Goal: Transaction & Acquisition: Purchase product/service

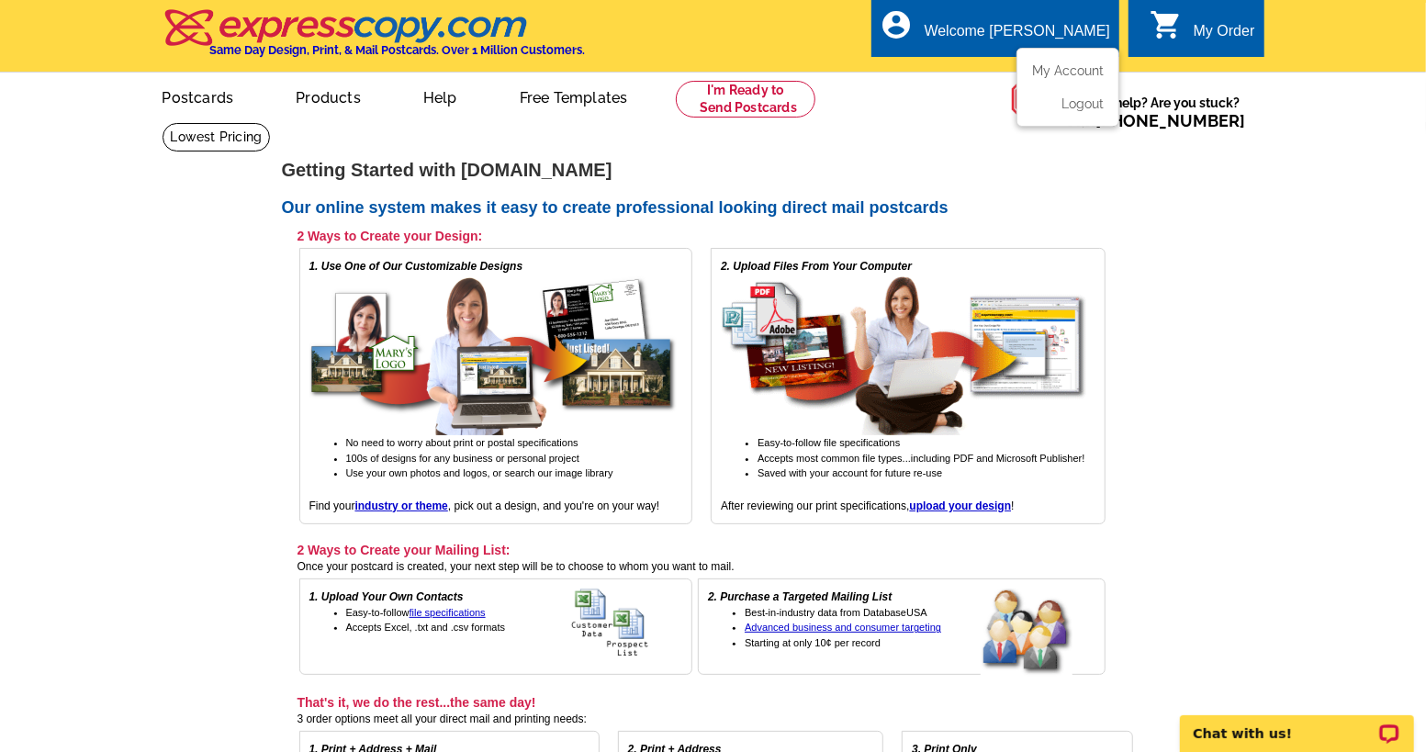
click at [1019, 39] on div "Welcome [PERSON_NAME]" at bounding box center [1017, 36] width 185 height 26
click at [247, 48] on h4 "Same Day Design, Print, & Mail Postcards. Over 1 Million Customers." at bounding box center [398, 50] width 376 height 14
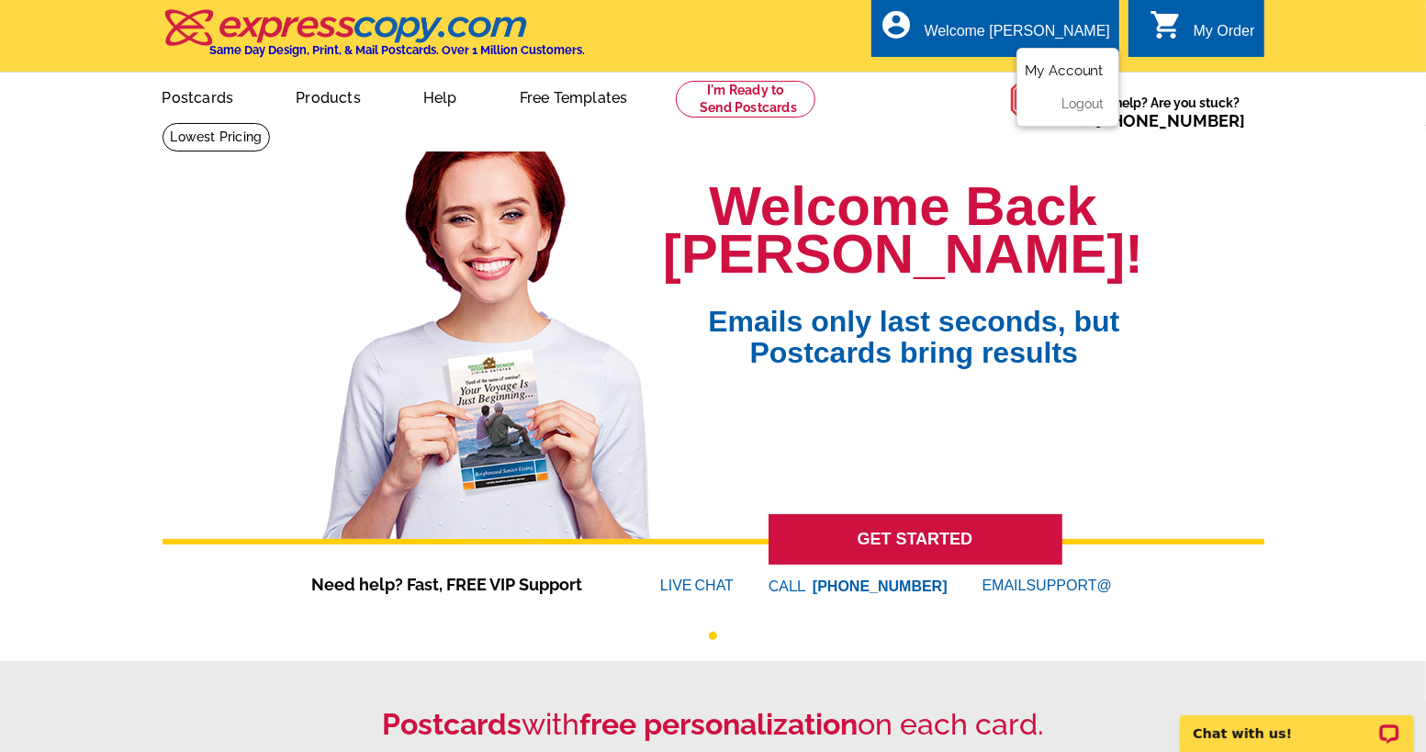
click at [1051, 65] on link "My Account" at bounding box center [1064, 70] width 79 height 17
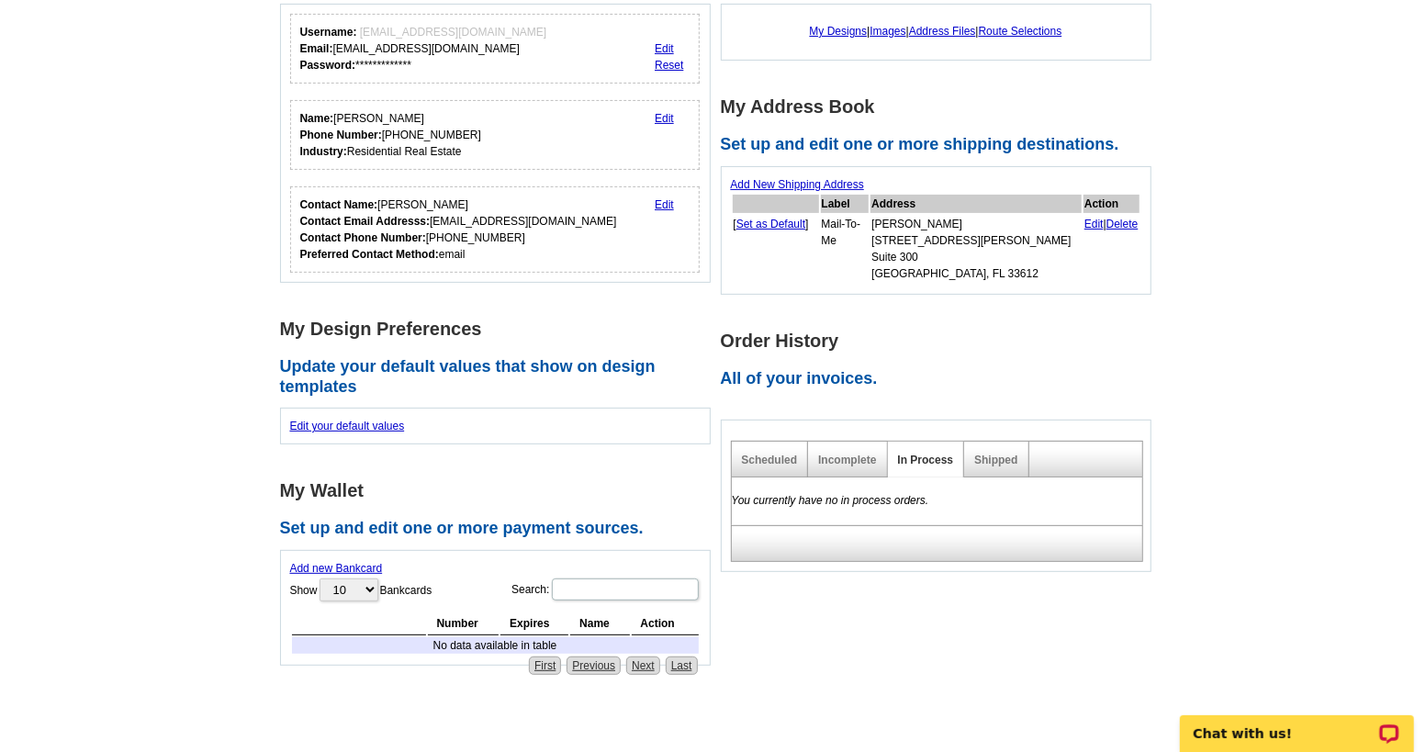
scroll to position [224, 0]
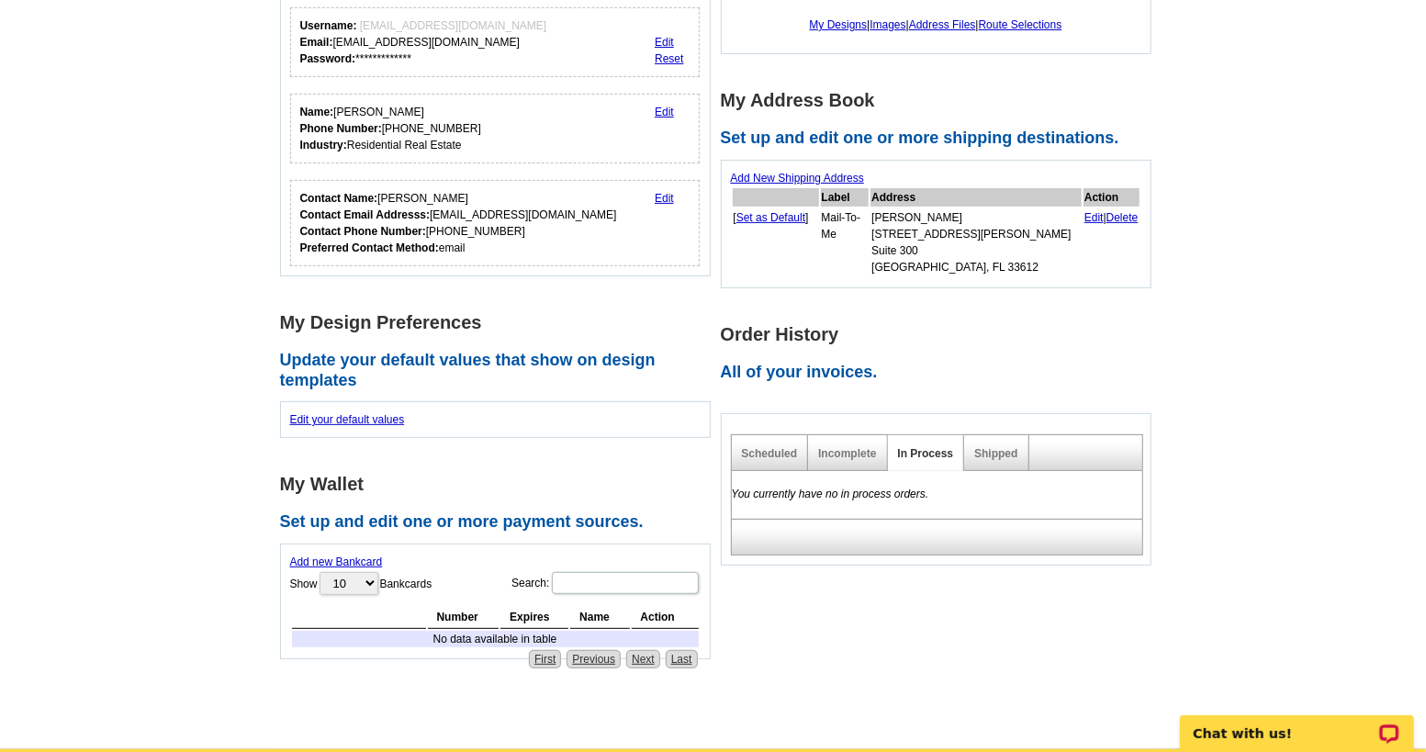
click at [830, 440] on div "Incomplete" at bounding box center [847, 453] width 79 height 36
click at [846, 447] on link "Incomplete" at bounding box center [847, 453] width 58 height 13
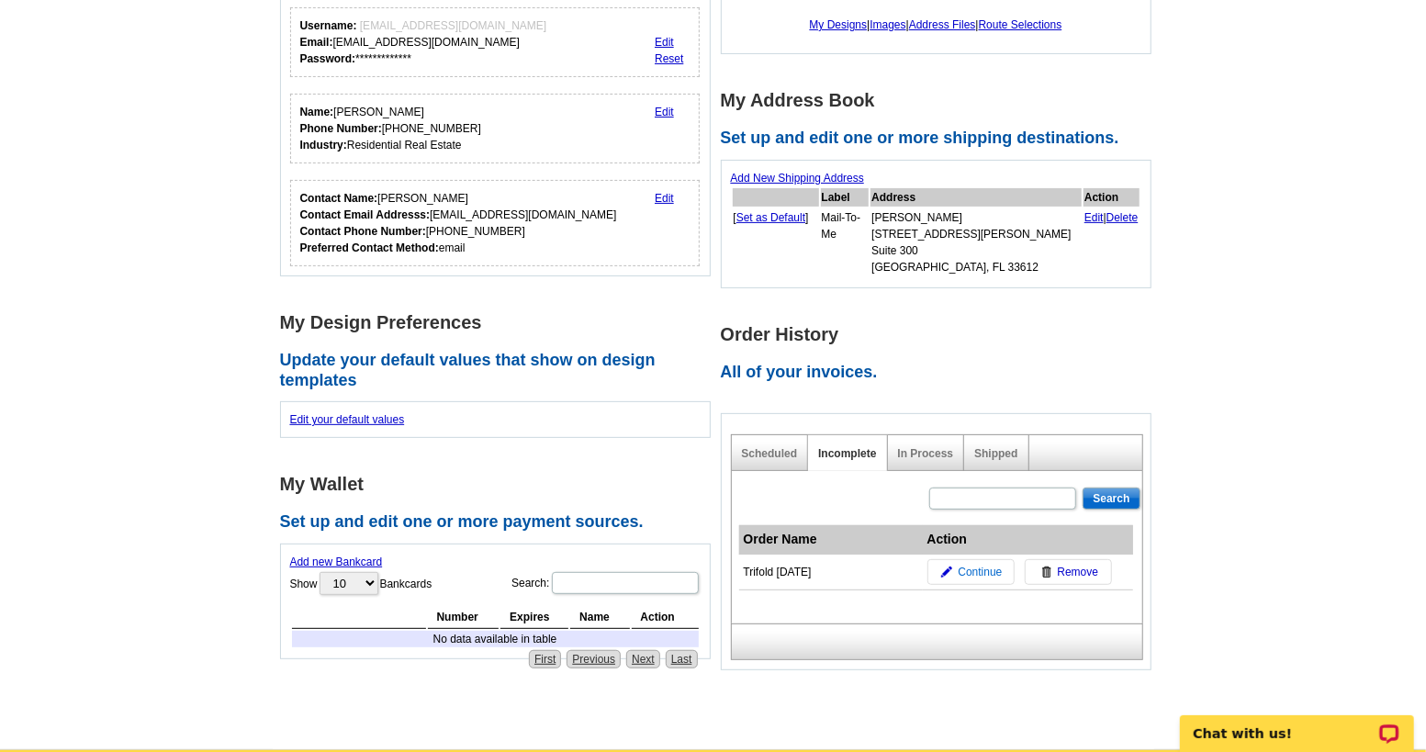
click at [969, 564] on span "Continue" at bounding box center [980, 572] width 44 height 17
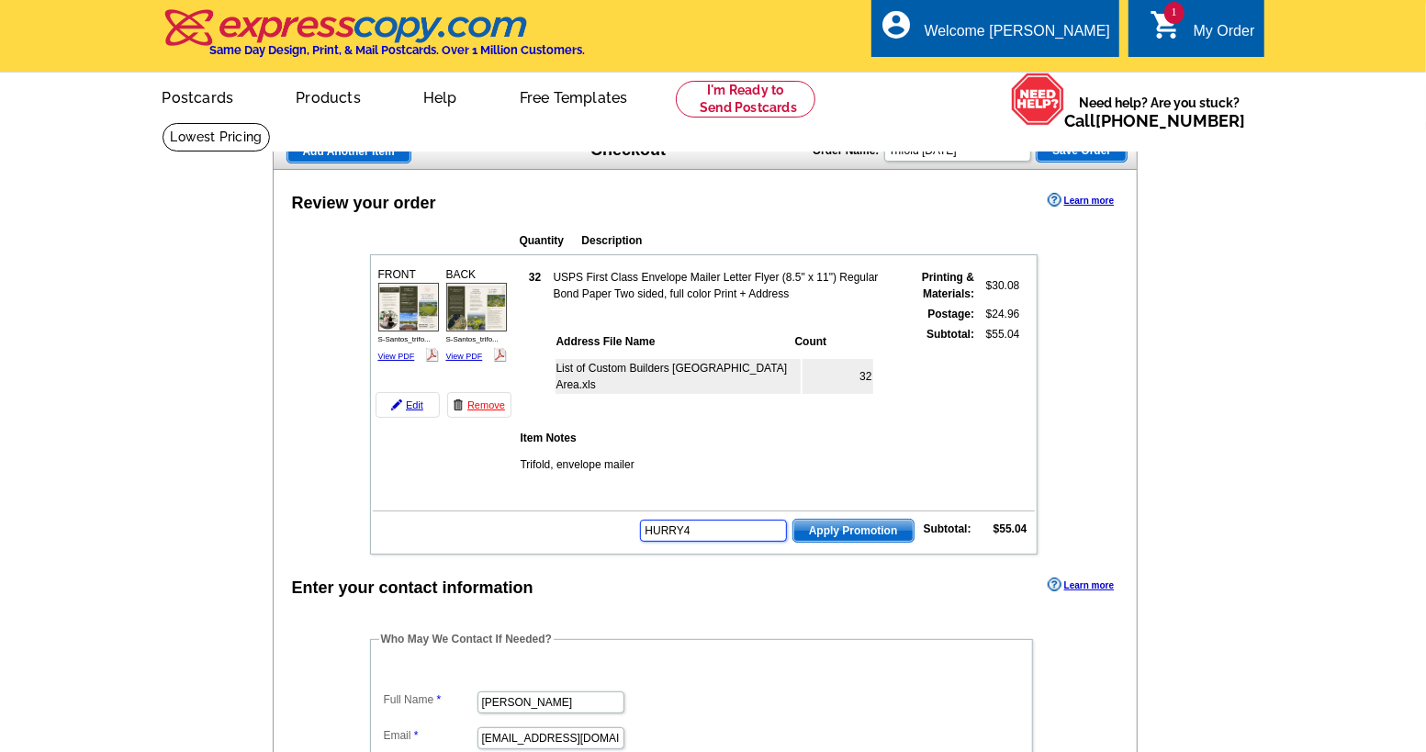
type input "HURRY40"
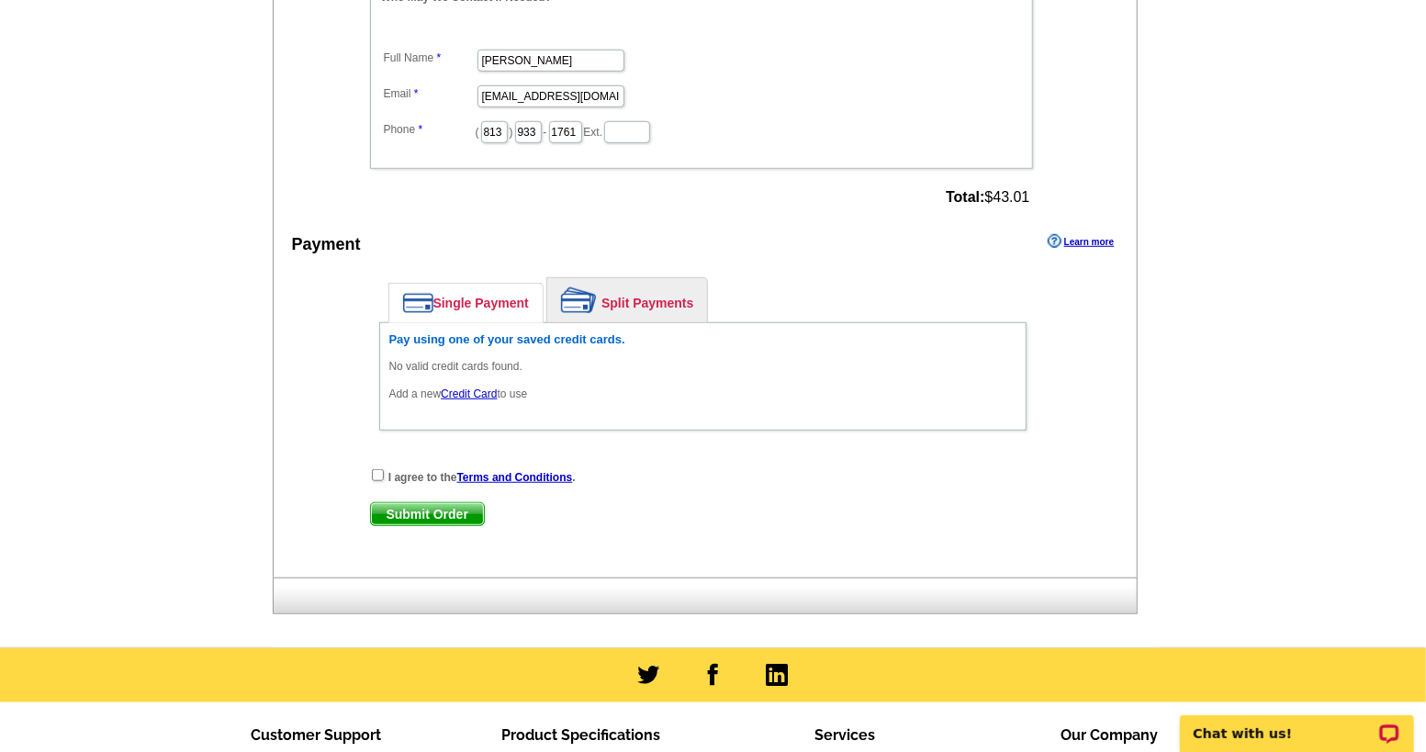
scroll to position [699, 0]
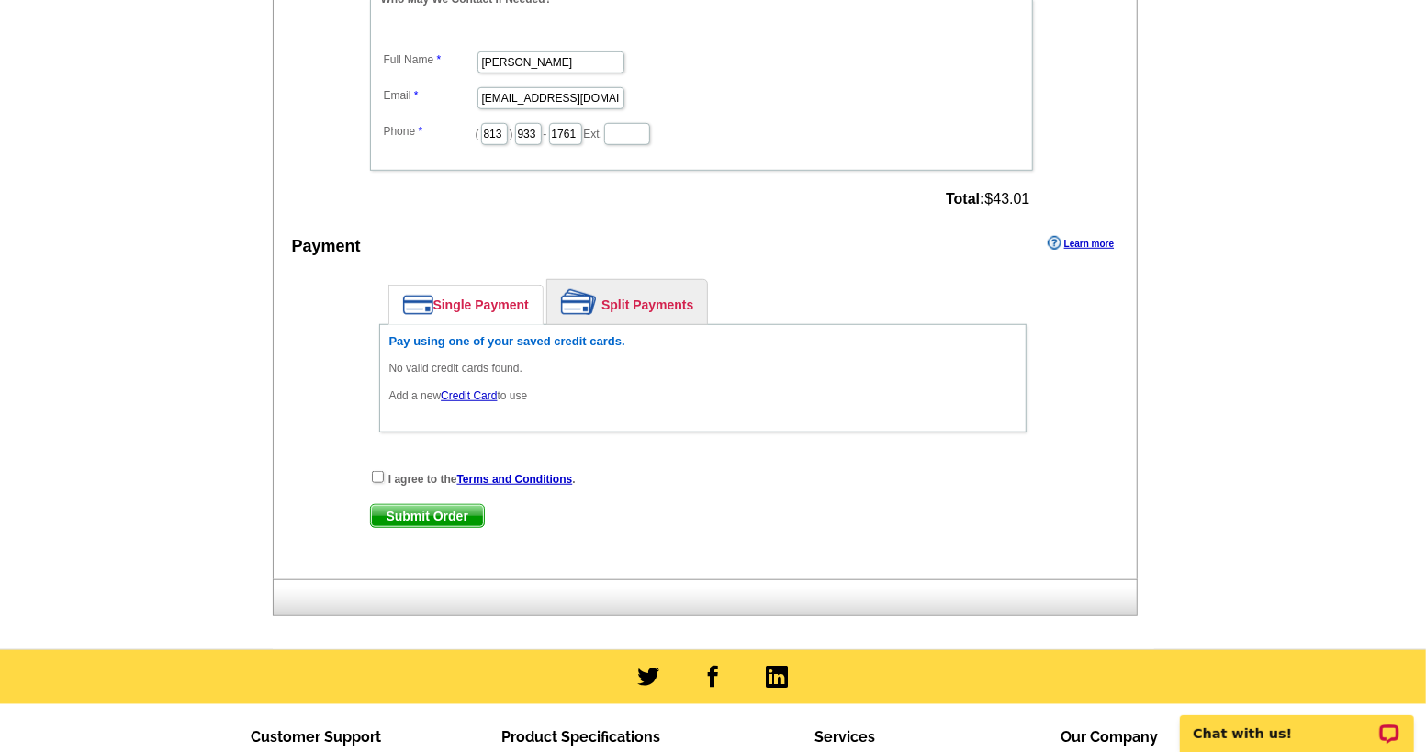
click at [467, 389] on link "Credit Card" at bounding box center [469, 395] width 56 height 13
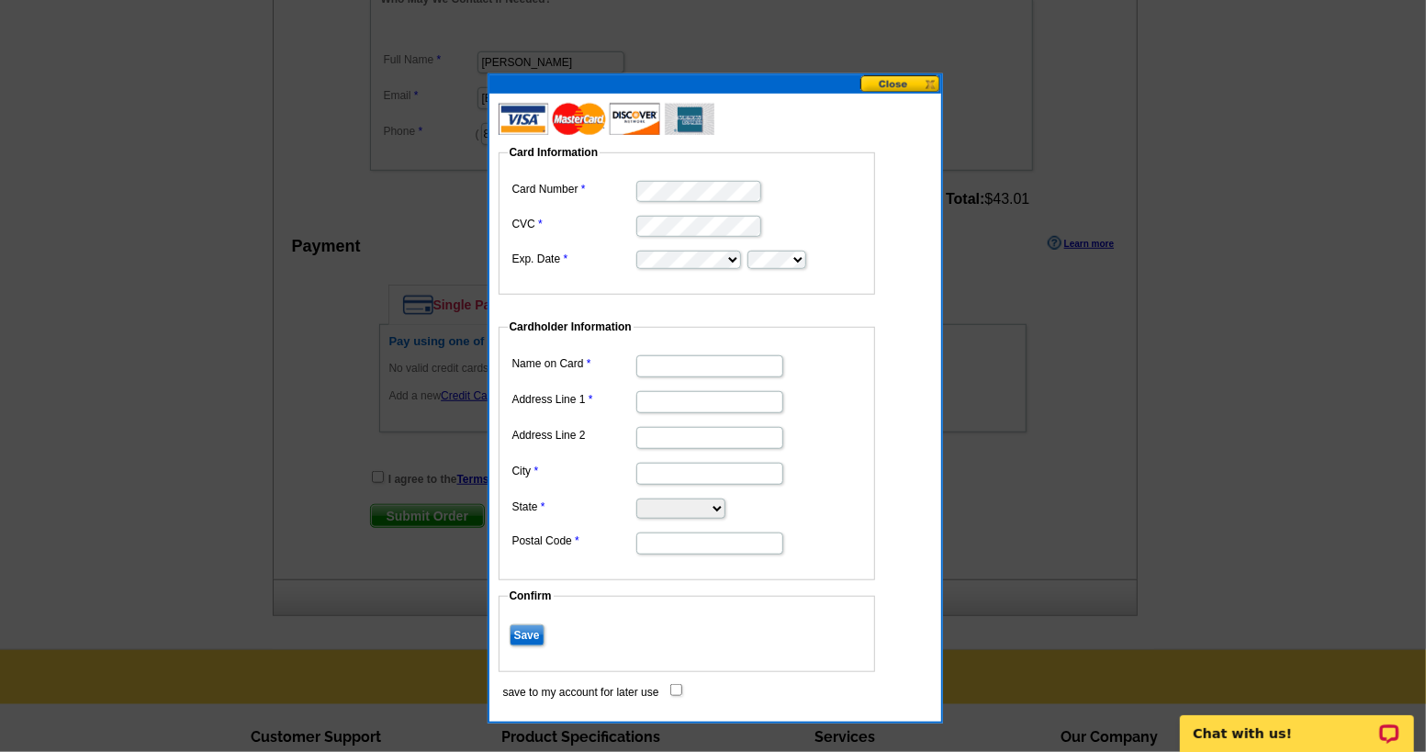
type input "[PERSON_NAME]"
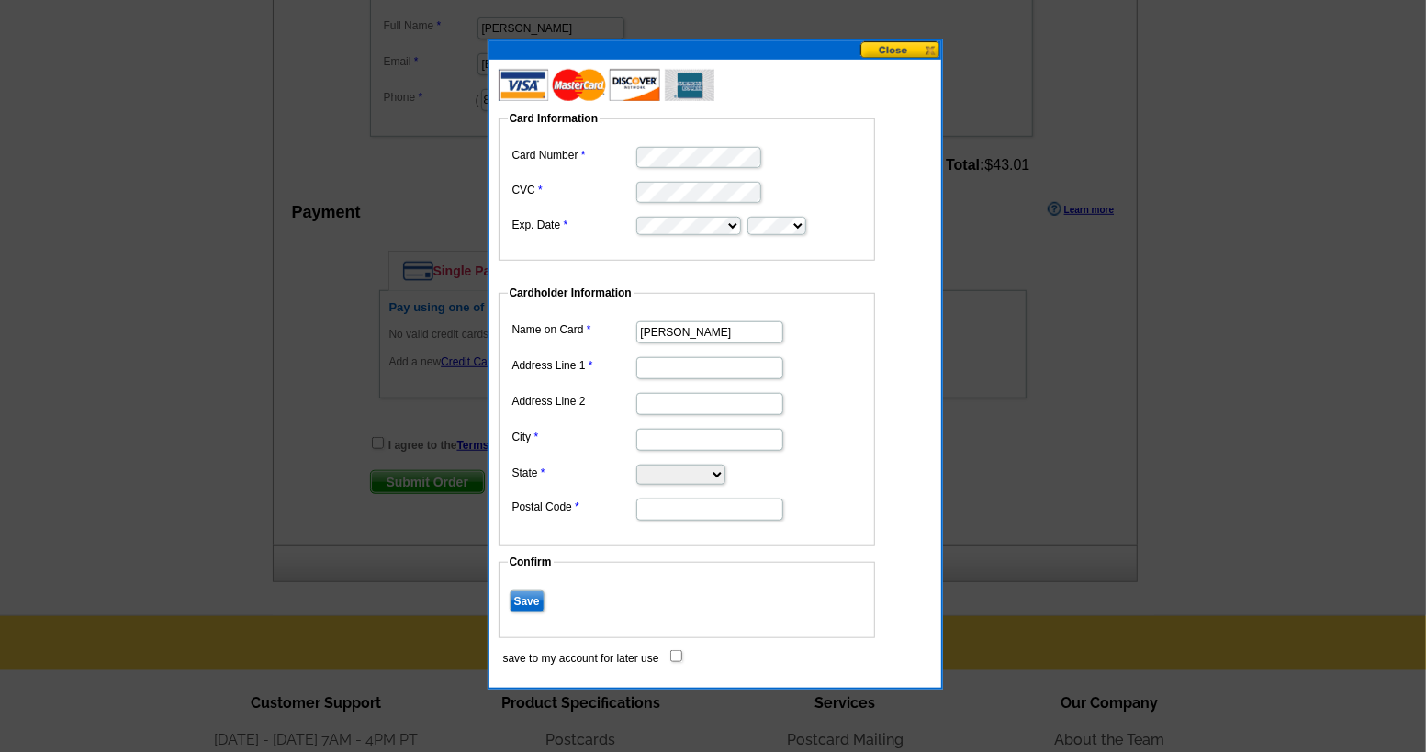
scroll to position [756, 0]
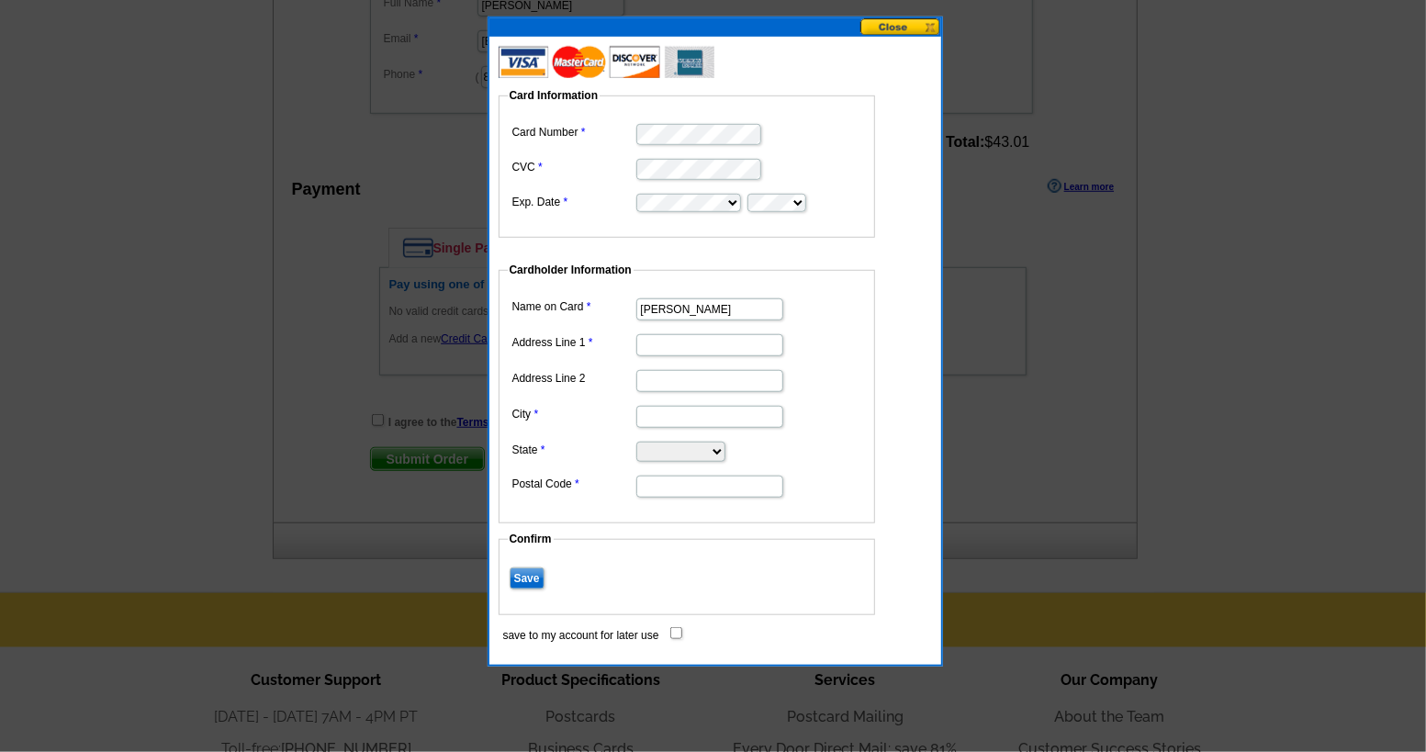
click at [686, 354] on input "Address Line 1" at bounding box center [709, 345] width 147 height 22
type input "[STREET_ADDRESS]"
type input "Tampa"
select select "FL"
type input "33615"
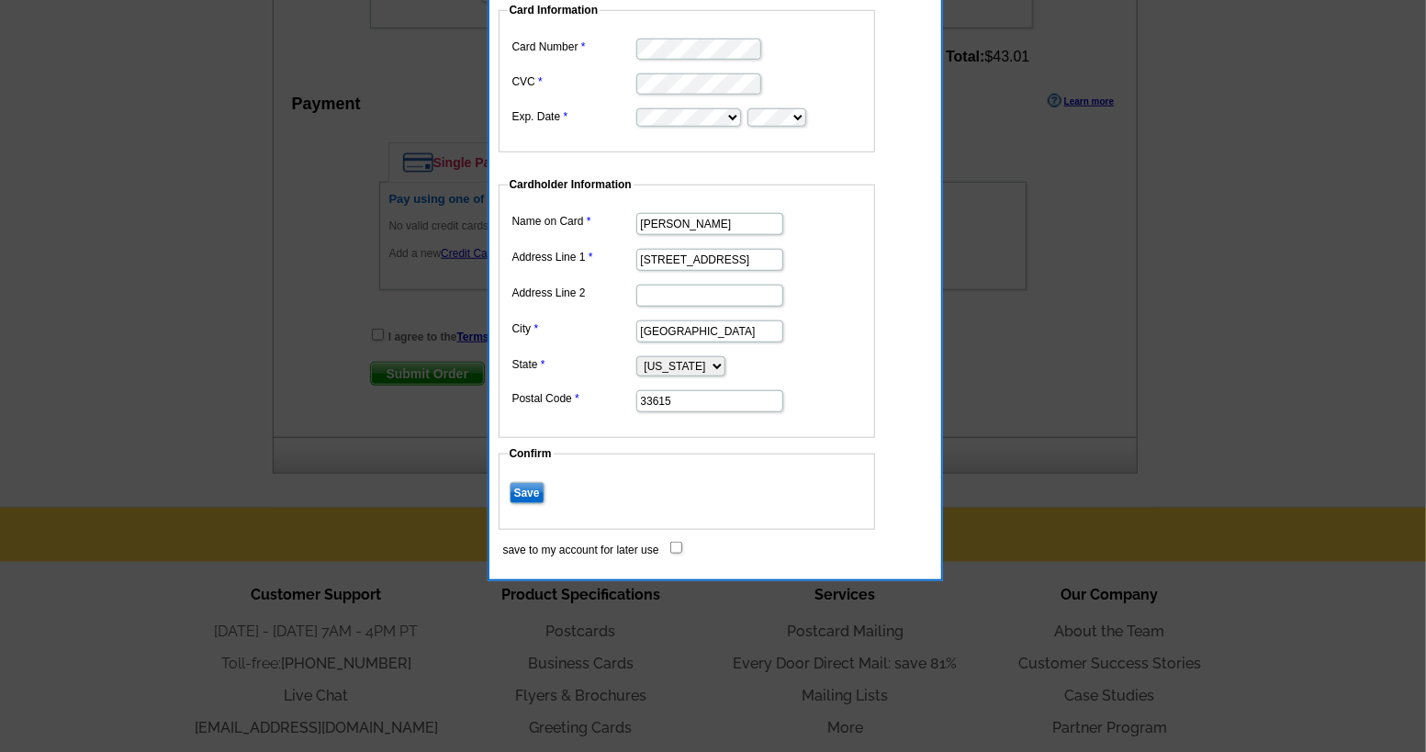
scroll to position [860, 0]
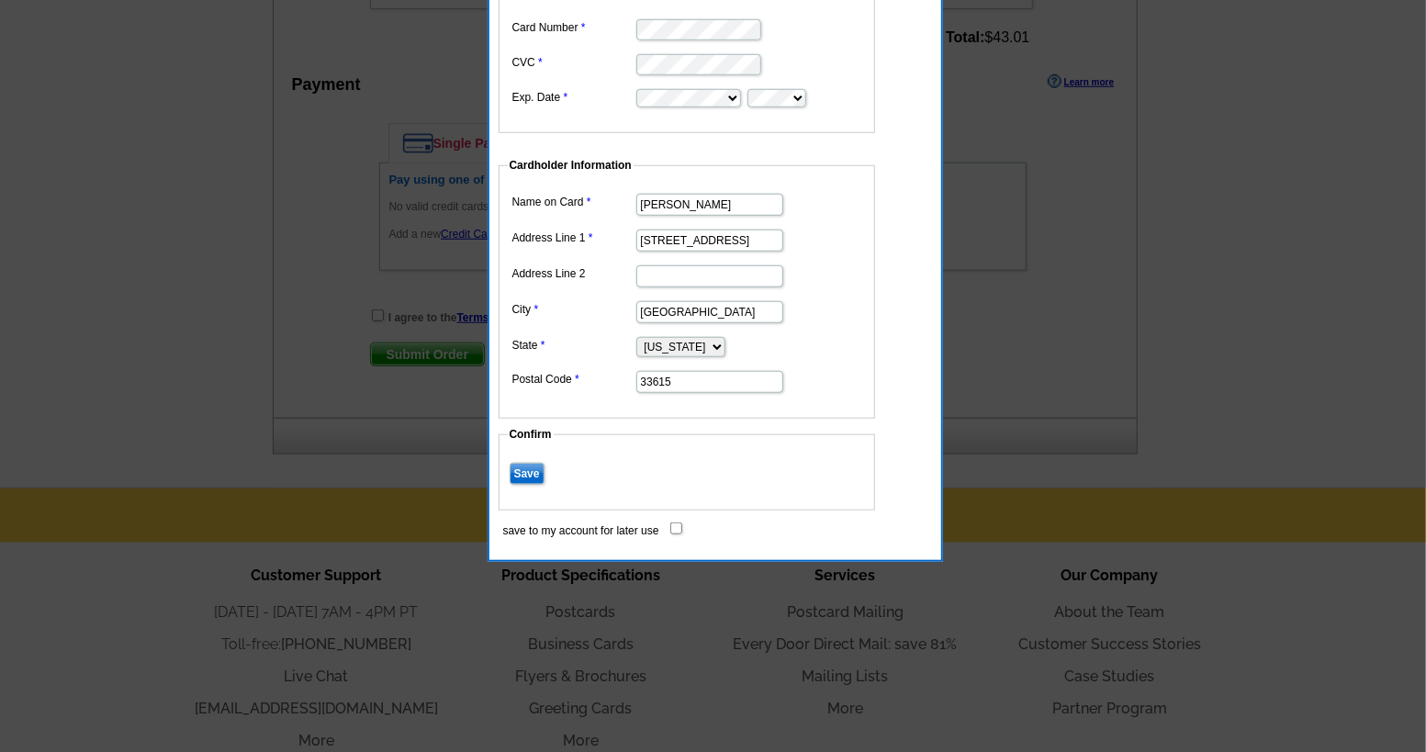
click at [523, 463] on input "Save" at bounding box center [527, 474] width 35 height 22
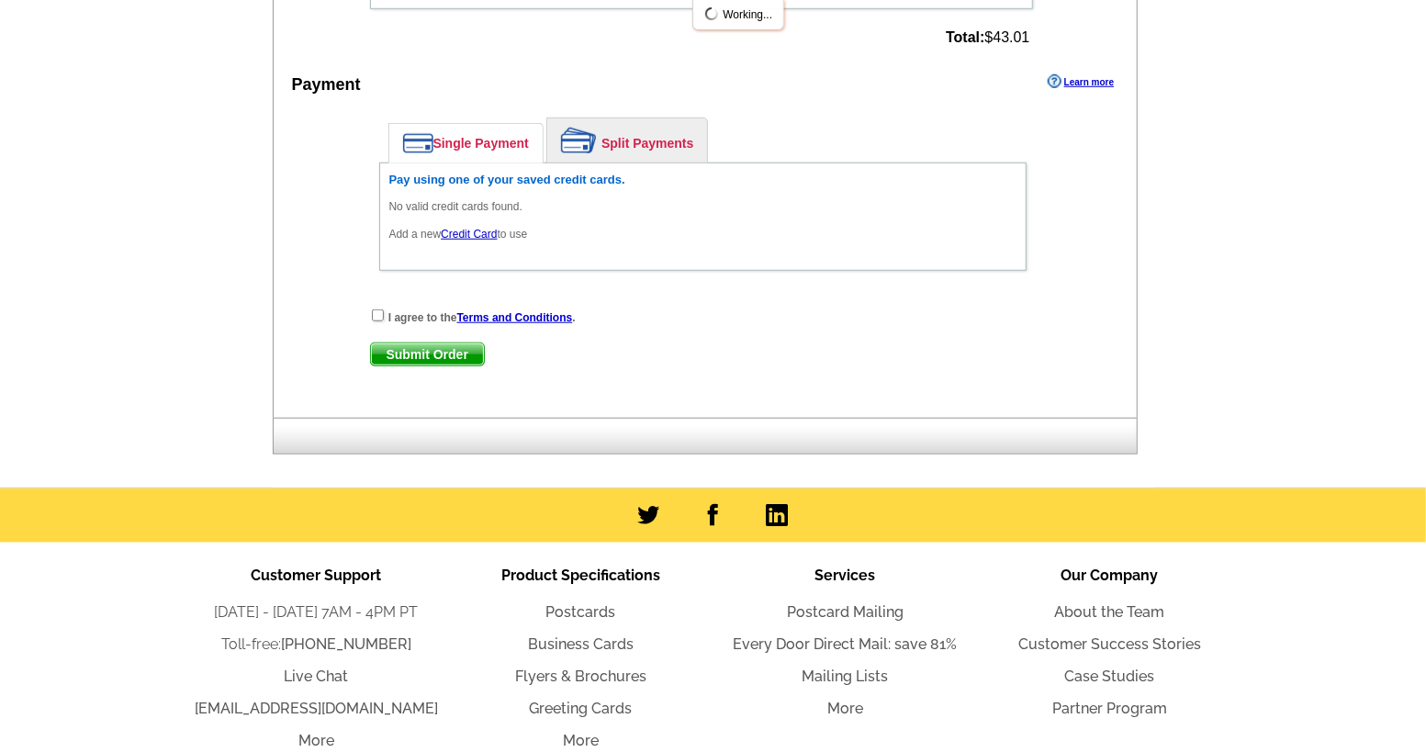
click at [373, 289] on div "Single Payment Split Payments Pay using one of your saved credit cards. No vali…" at bounding box center [703, 198] width 666 height 181
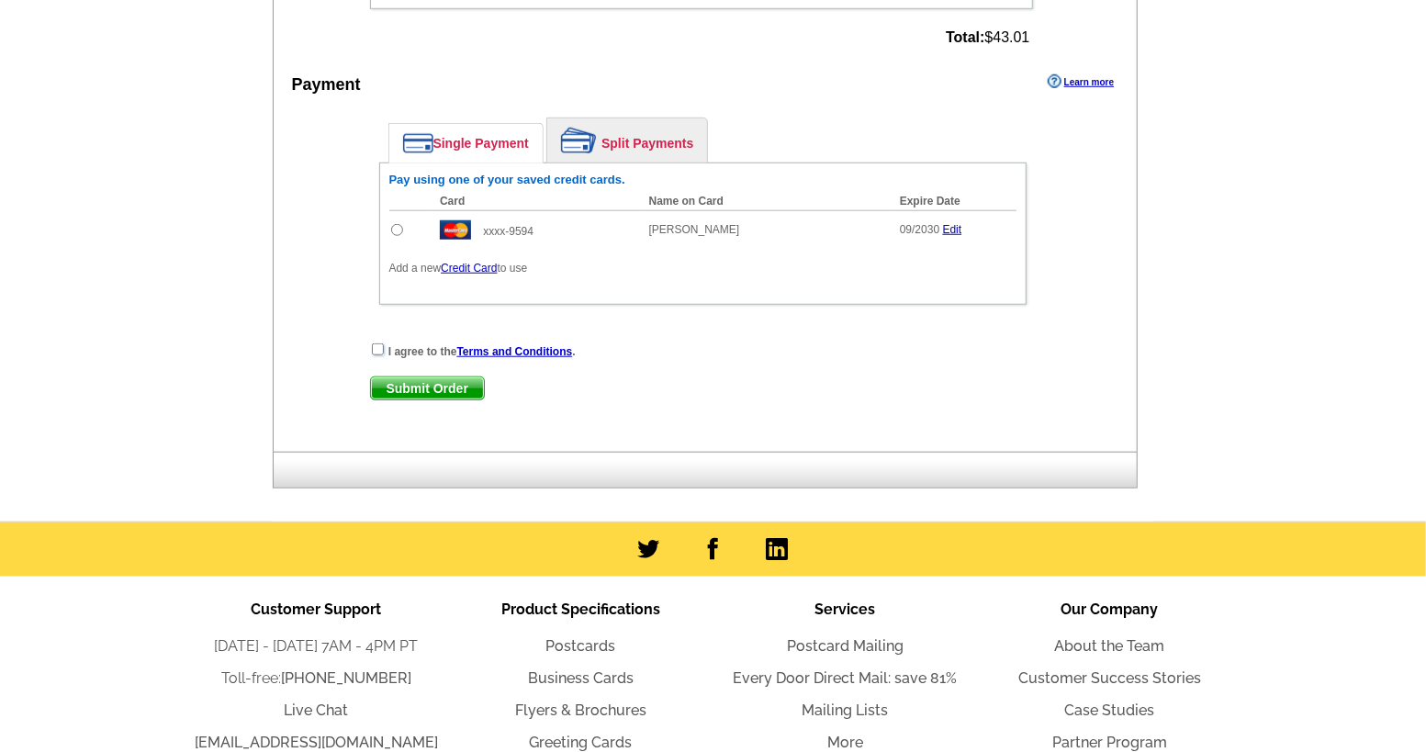
click at [376, 343] on input "checkbox" at bounding box center [378, 349] width 12 height 12
checkbox input "true"
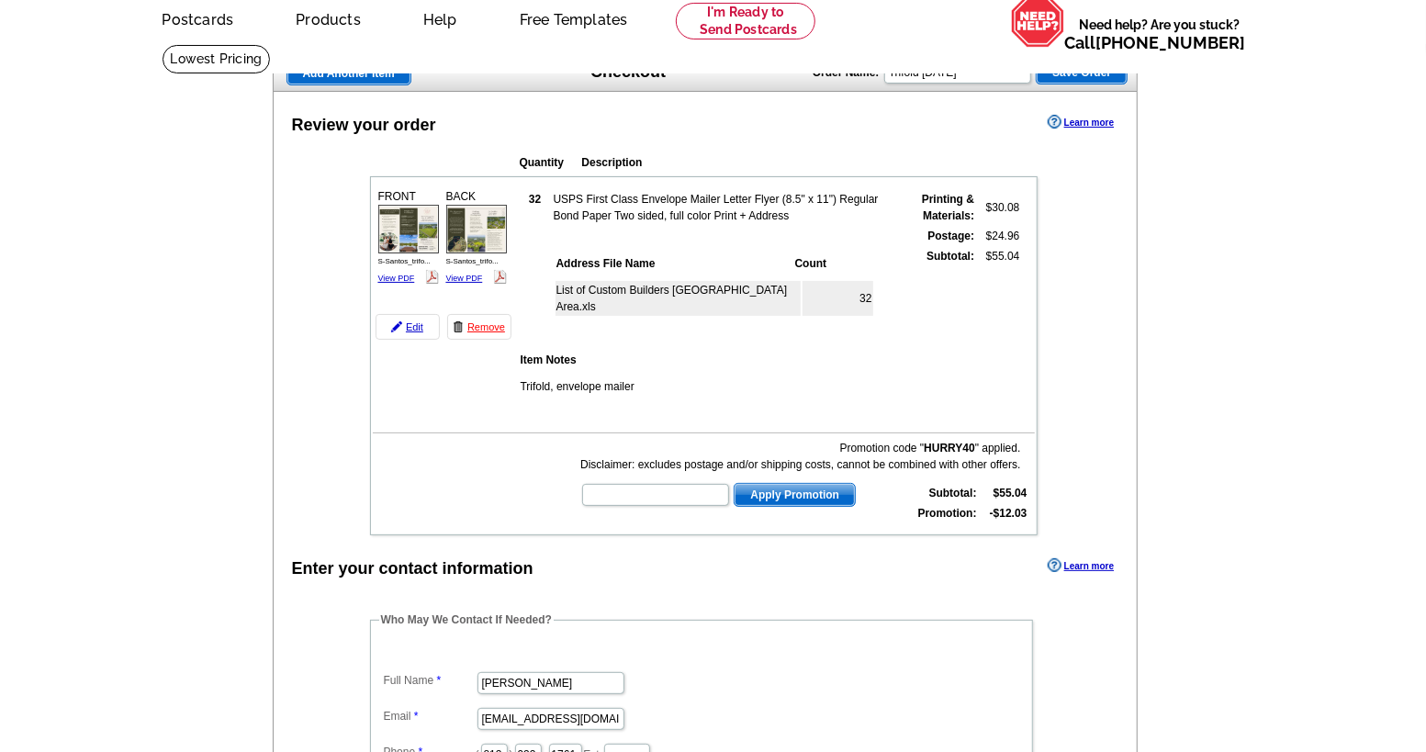
scroll to position [0, 0]
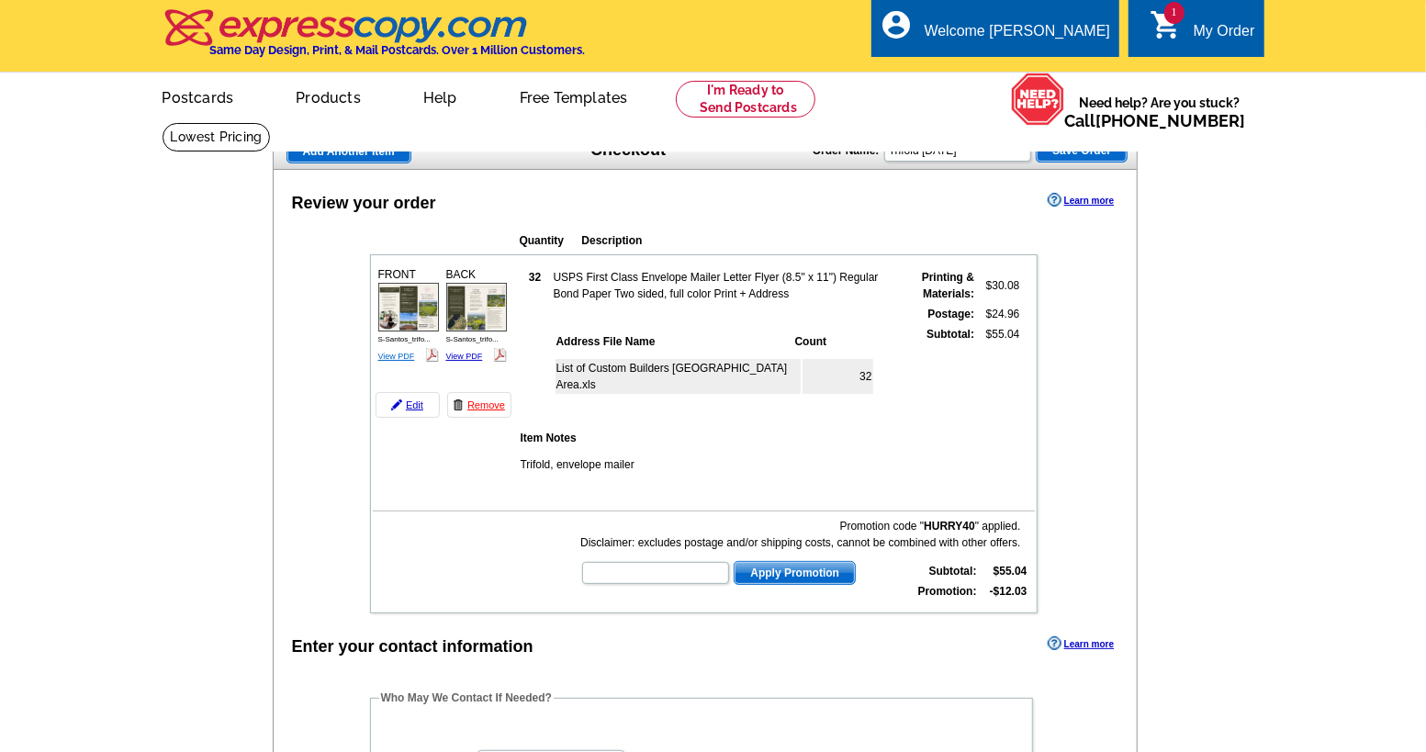
click at [394, 352] on link "View PDF" at bounding box center [396, 356] width 37 height 9
click at [460, 352] on link "View PDF" at bounding box center [464, 356] width 37 height 9
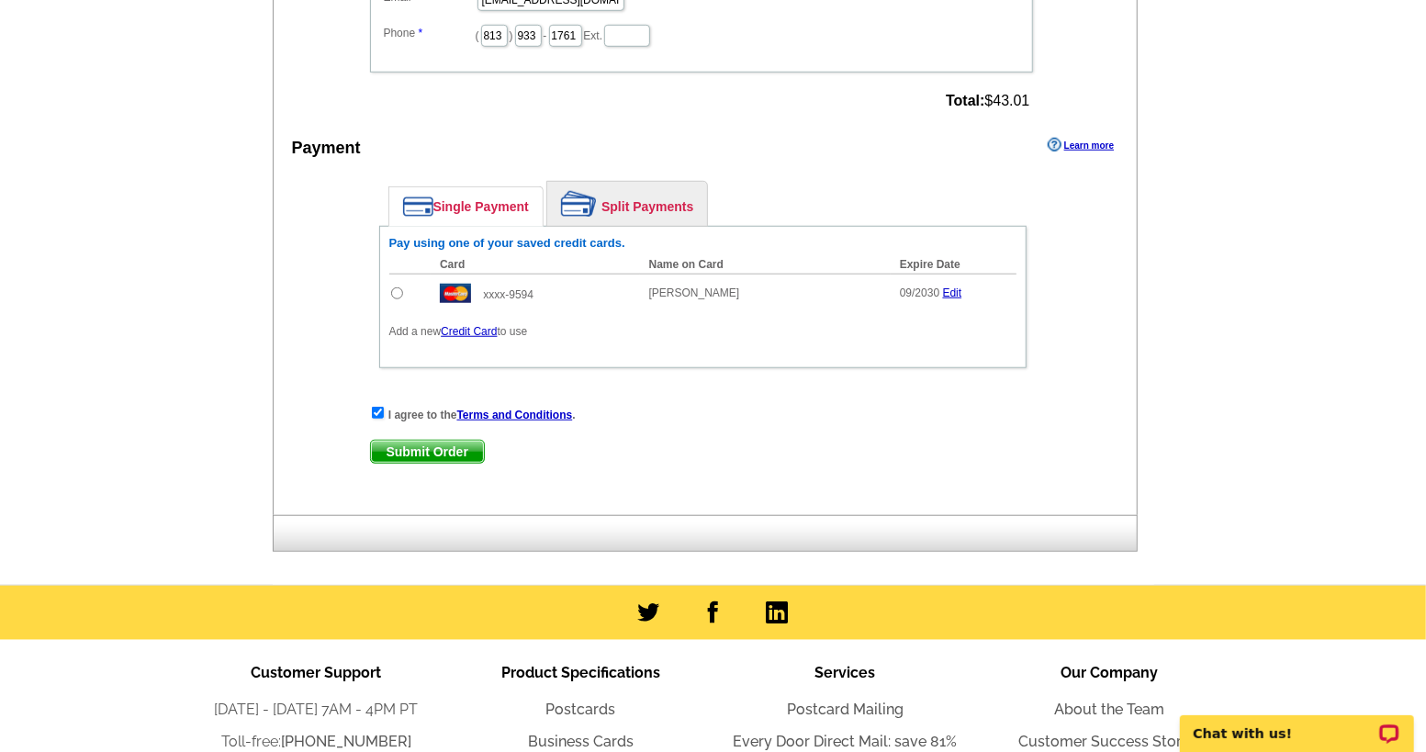
scroll to position [1004, 0]
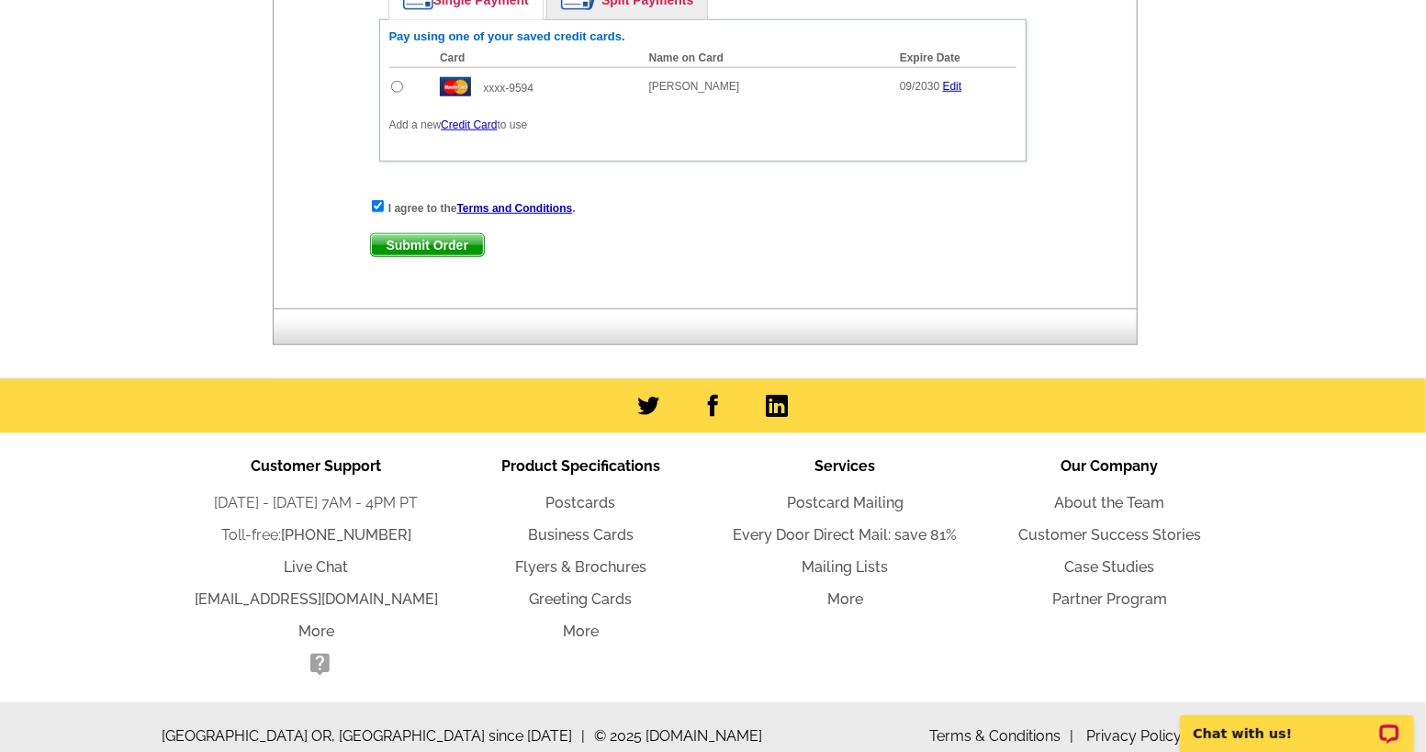
click at [418, 234] on span "Submit Order" at bounding box center [427, 245] width 113 height 22
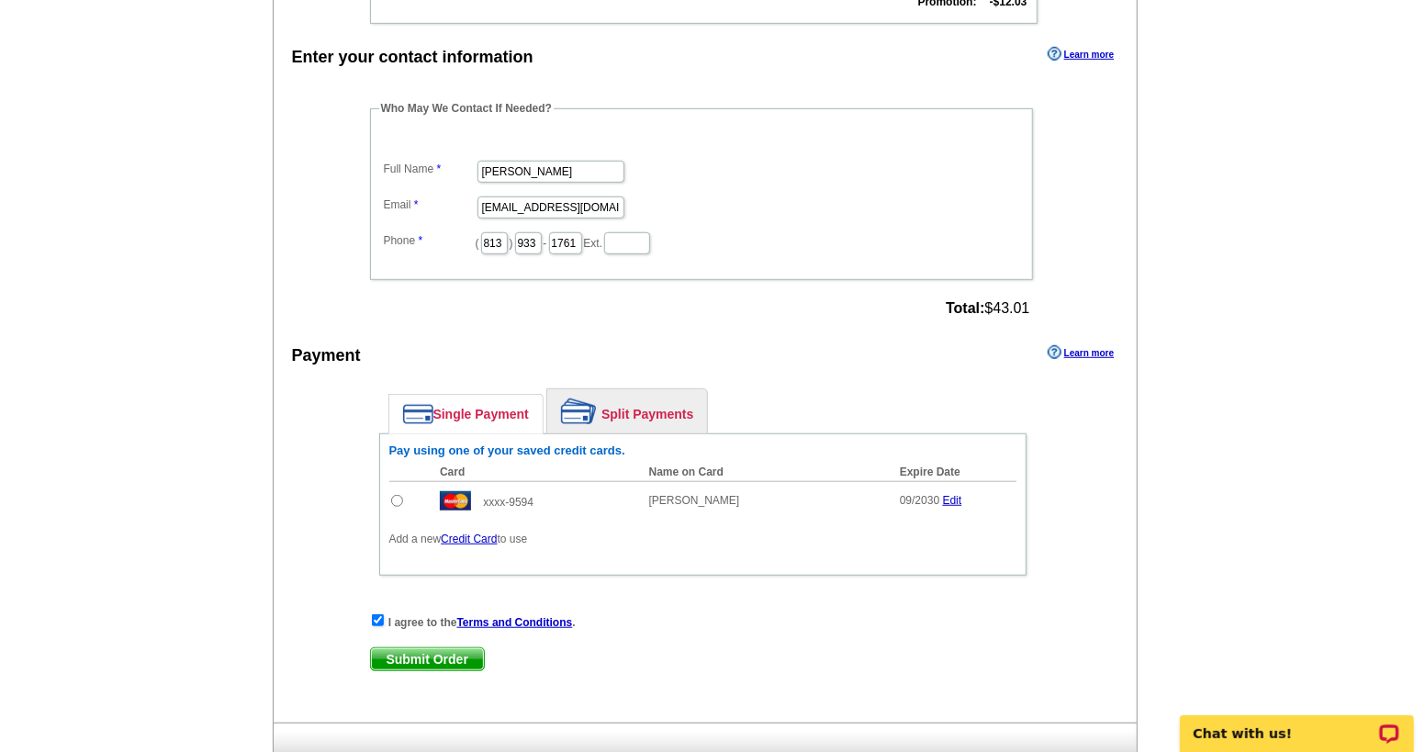
scroll to position [658, 0]
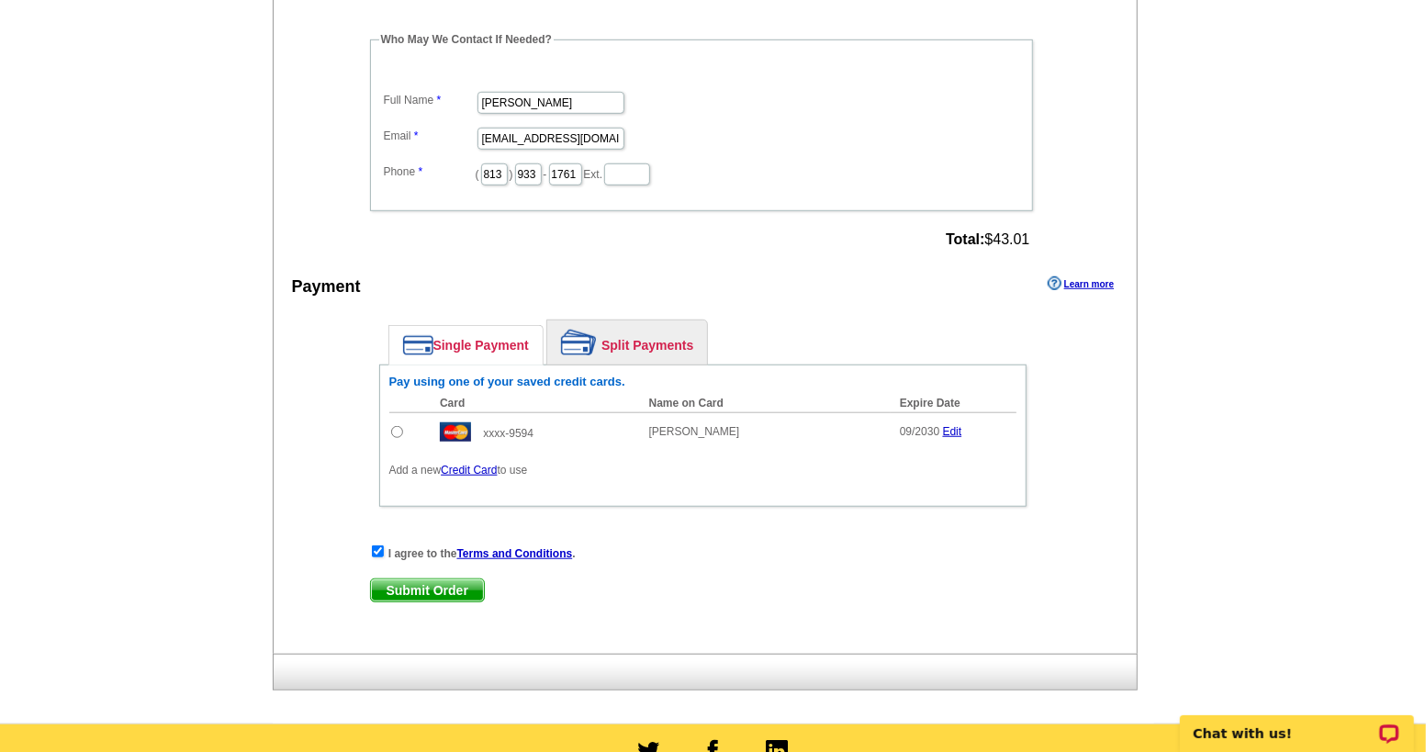
click at [468, 464] on link "Credit Card" at bounding box center [469, 470] width 56 height 13
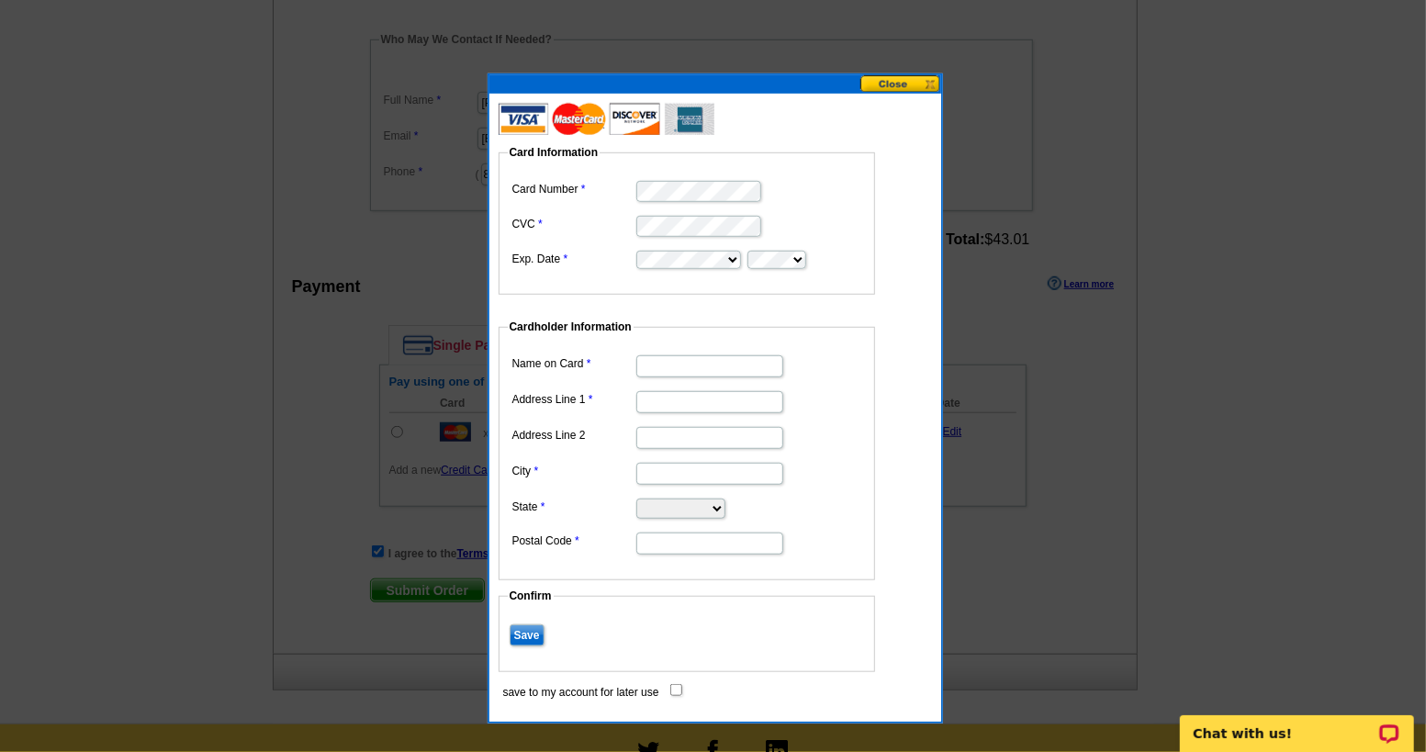
click at [685, 372] on input "Name on Card" at bounding box center [709, 366] width 147 height 22
type input "[PERSON_NAME]"
type input "10506 Waterview Ct"
type input "Tampa"
select select "FL"
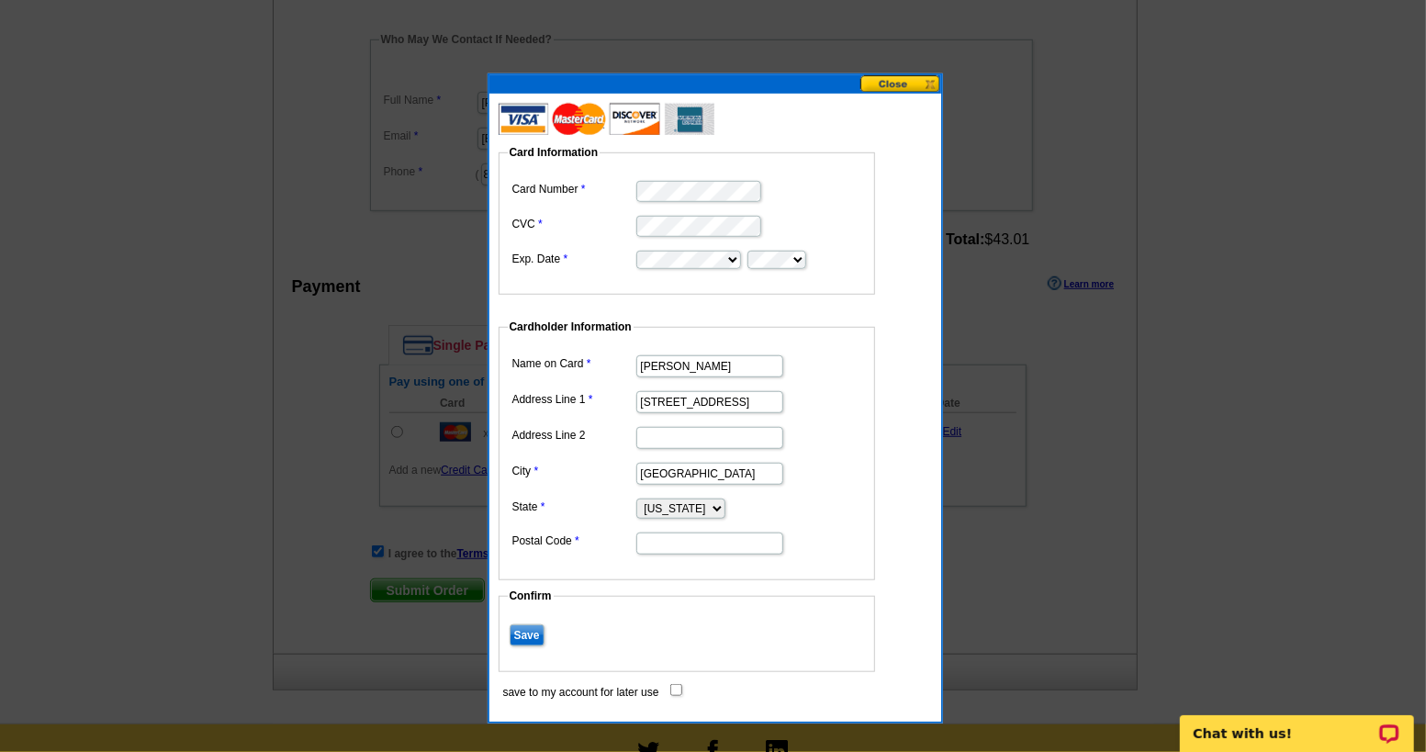
type input "33615"
click at [523, 626] on input "Save" at bounding box center [527, 635] width 35 height 22
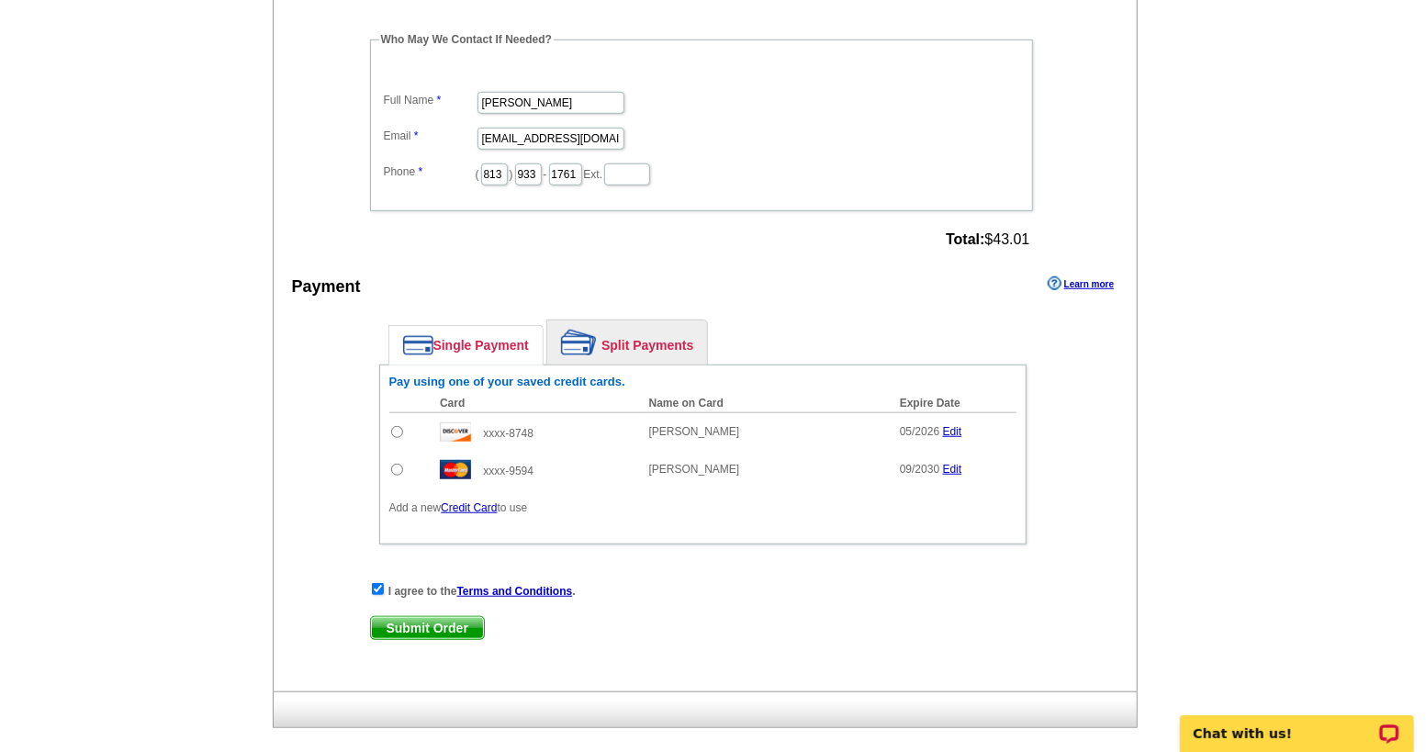
click at [395, 426] on input "radio" at bounding box center [397, 432] width 12 height 12
radio input "true"
click at [523, 163] on input "933" at bounding box center [528, 174] width 27 height 22
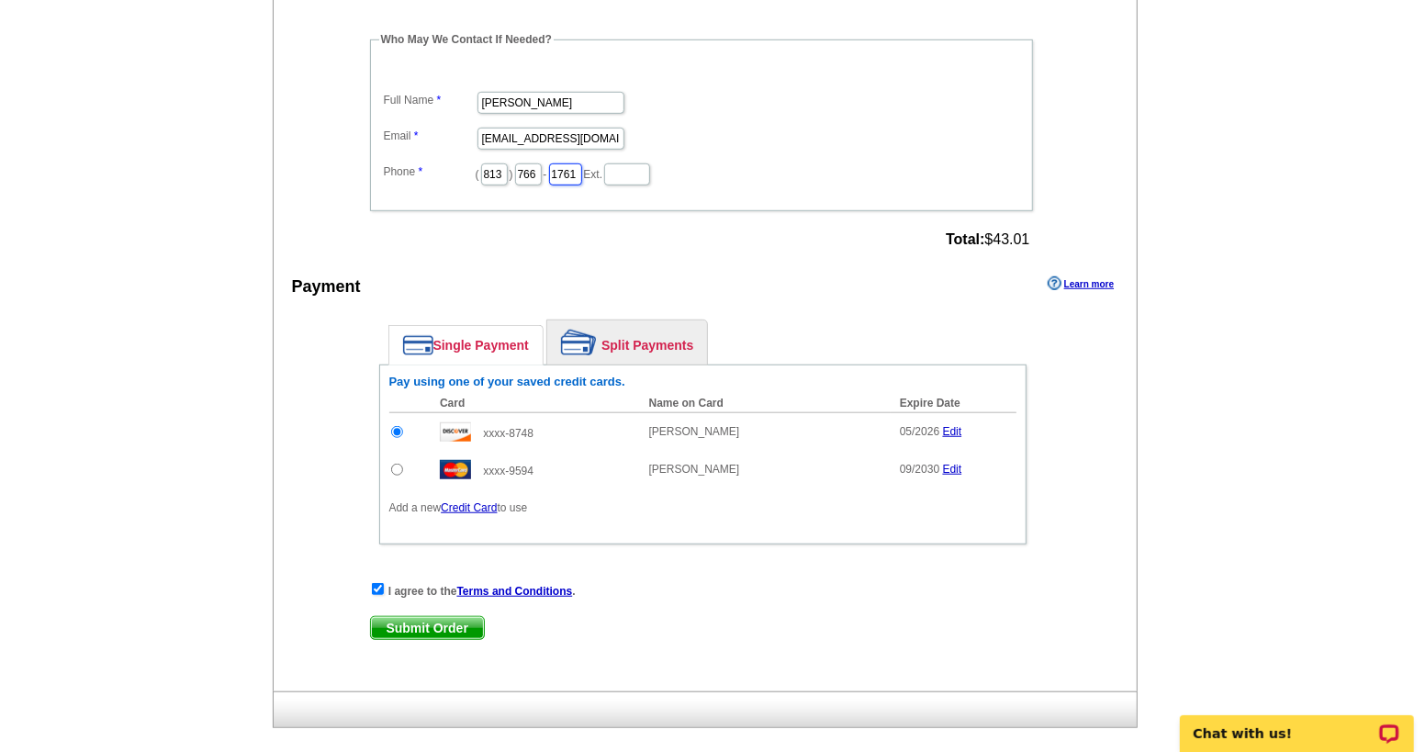
click at [556, 164] on input "1761" at bounding box center [565, 174] width 33 height 22
click at [518, 163] on input "766" at bounding box center [528, 174] width 27 height 22
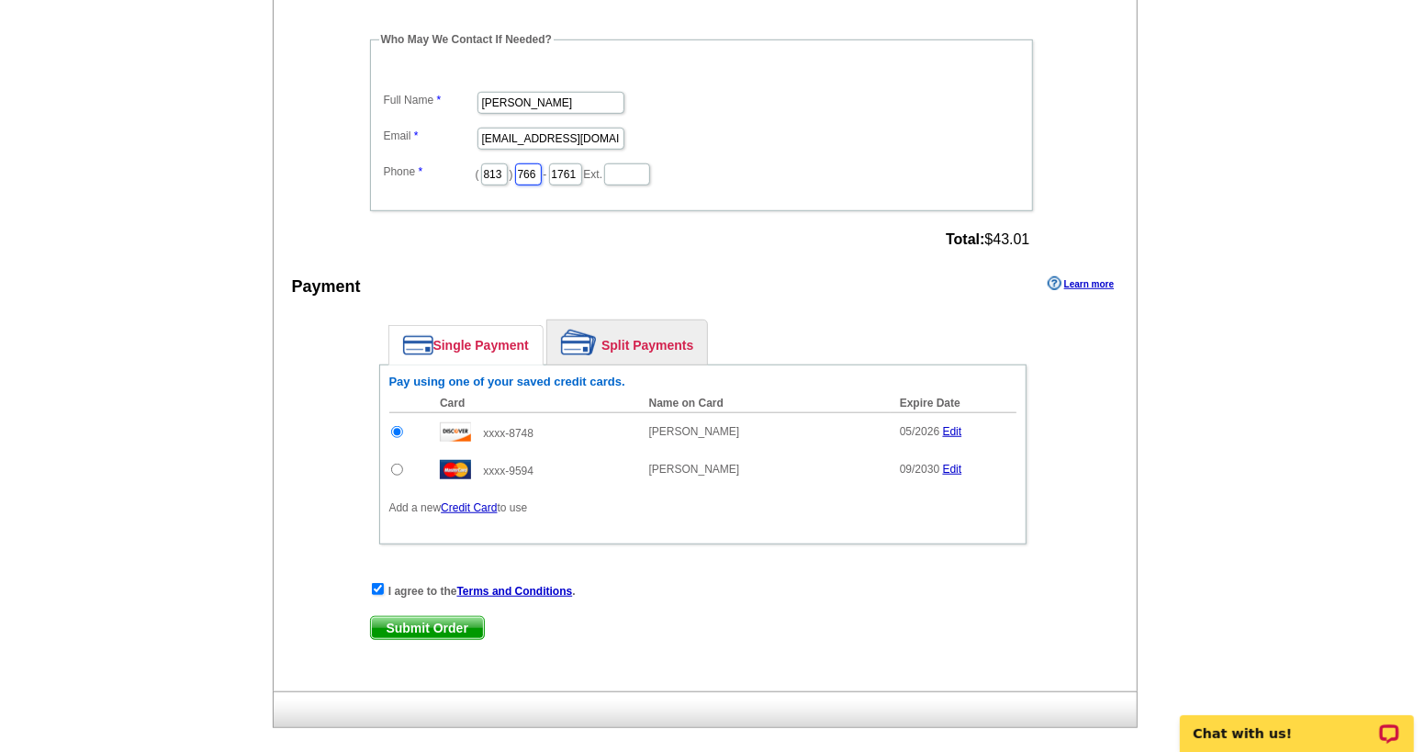
click at [518, 163] on input "766" at bounding box center [528, 174] width 27 height 22
type input "766"
click at [758, 123] on dd "[EMAIL_ADDRESS][DOMAIN_NAME]" at bounding box center [701, 137] width 645 height 28
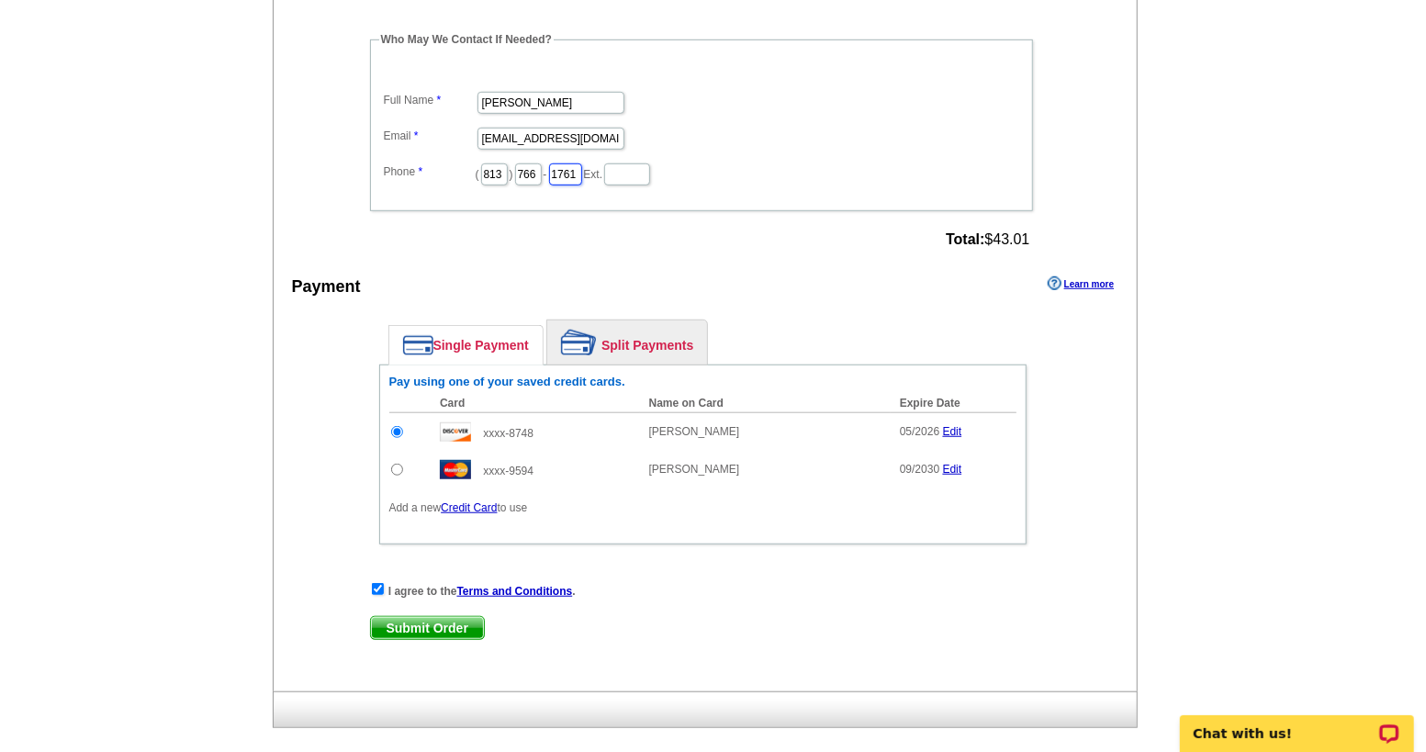
click at [560, 166] on input "1761" at bounding box center [565, 174] width 33 height 22
type input "7668"
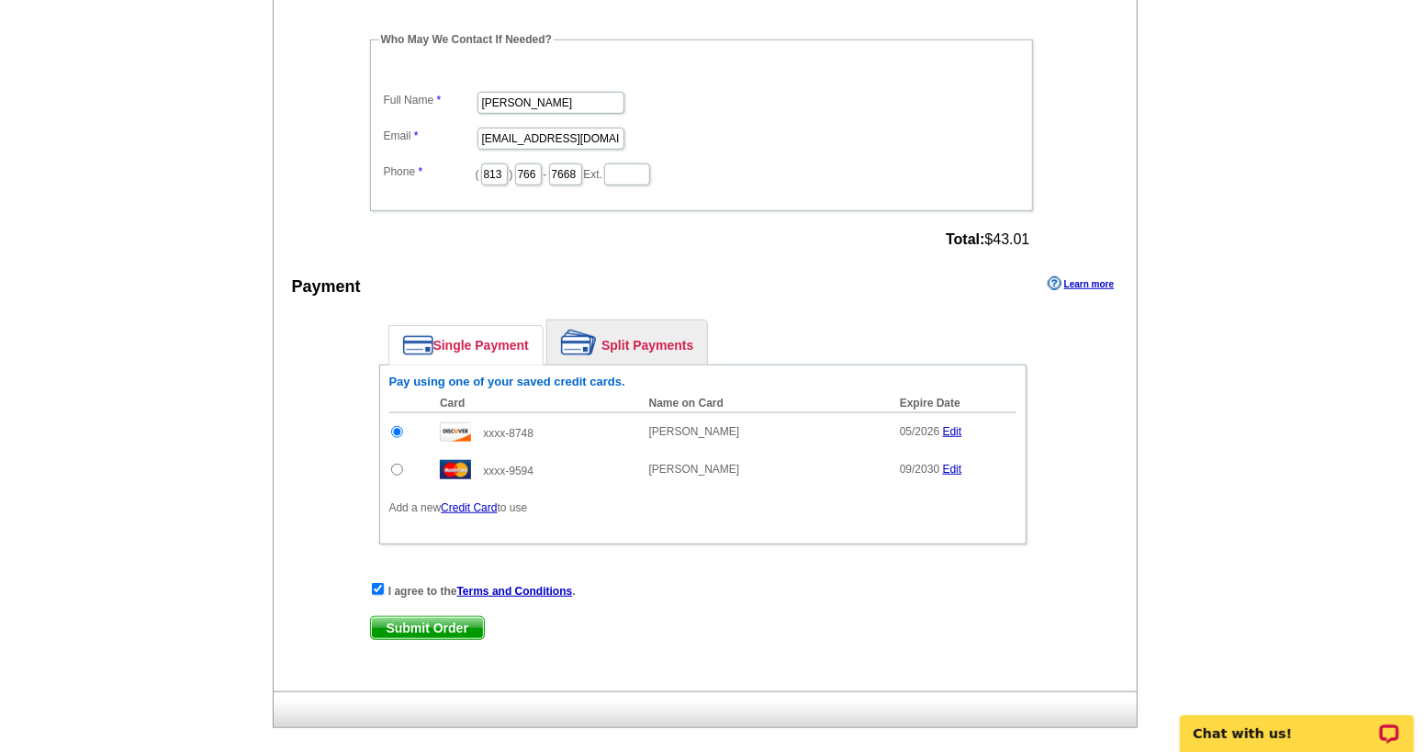
click at [751, 123] on dd "[EMAIL_ADDRESS][DOMAIN_NAME]" at bounding box center [701, 137] width 645 height 28
click at [782, 139] on dd "[EMAIL_ADDRESS][DOMAIN_NAME]" at bounding box center [701, 137] width 645 height 28
click at [398, 617] on span "Submit Order" at bounding box center [427, 628] width 113 height 22
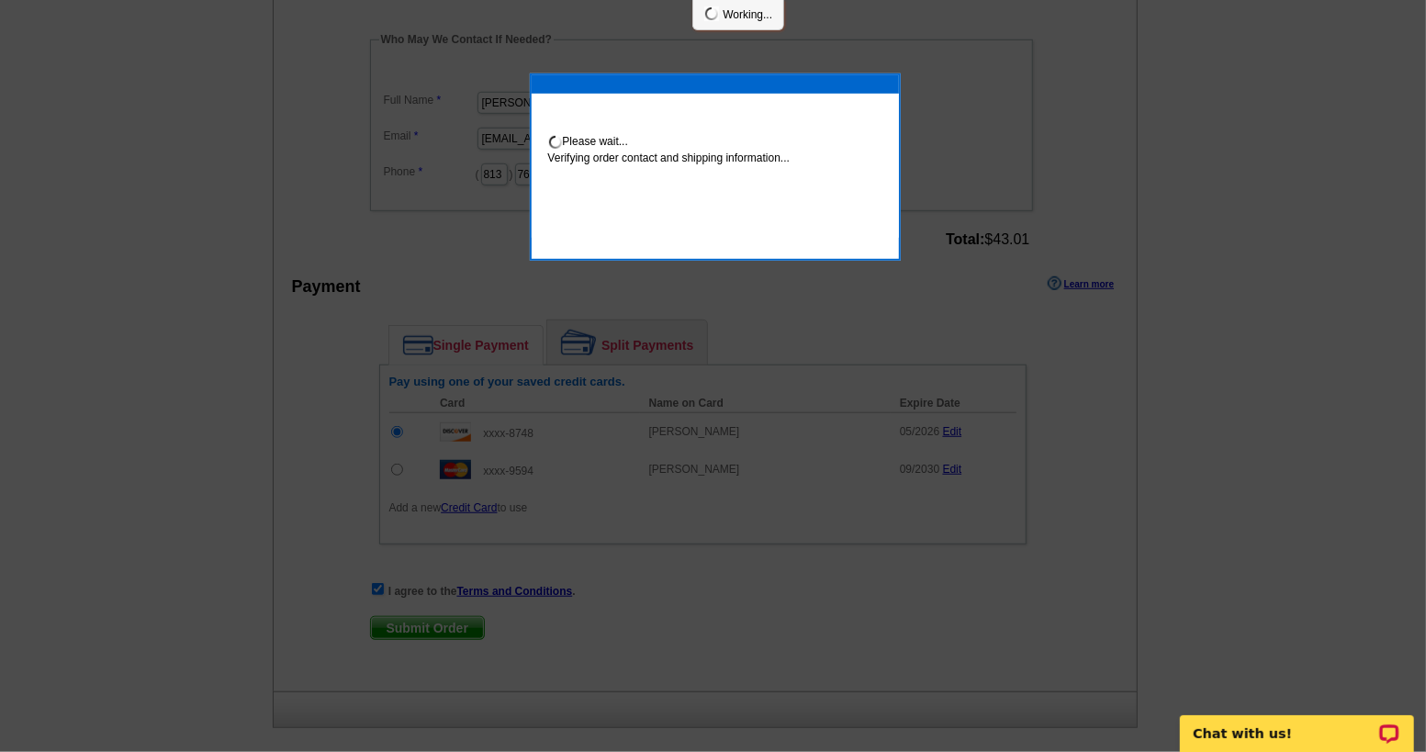
scroll to position [650, 0]
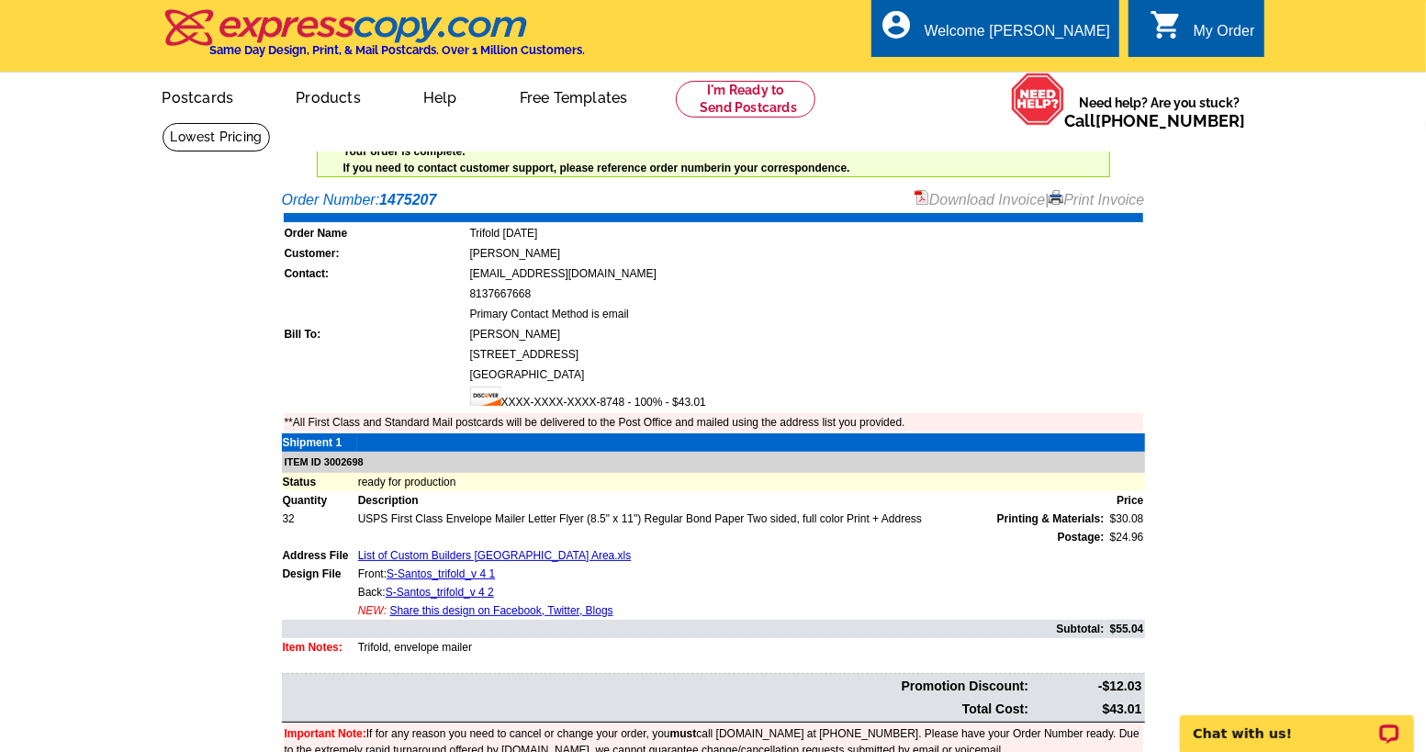
click at [1079, 197] on link "Print Invoice" at bounding box center [1097, 200] width 96 height 16
click at [970, 194] on link "Download Invoice" at bounding box center [980, 200] width 130 height 16
click at [1034, 66] on link "My Account" at bounding box center [1064, 70] width 79 height 17
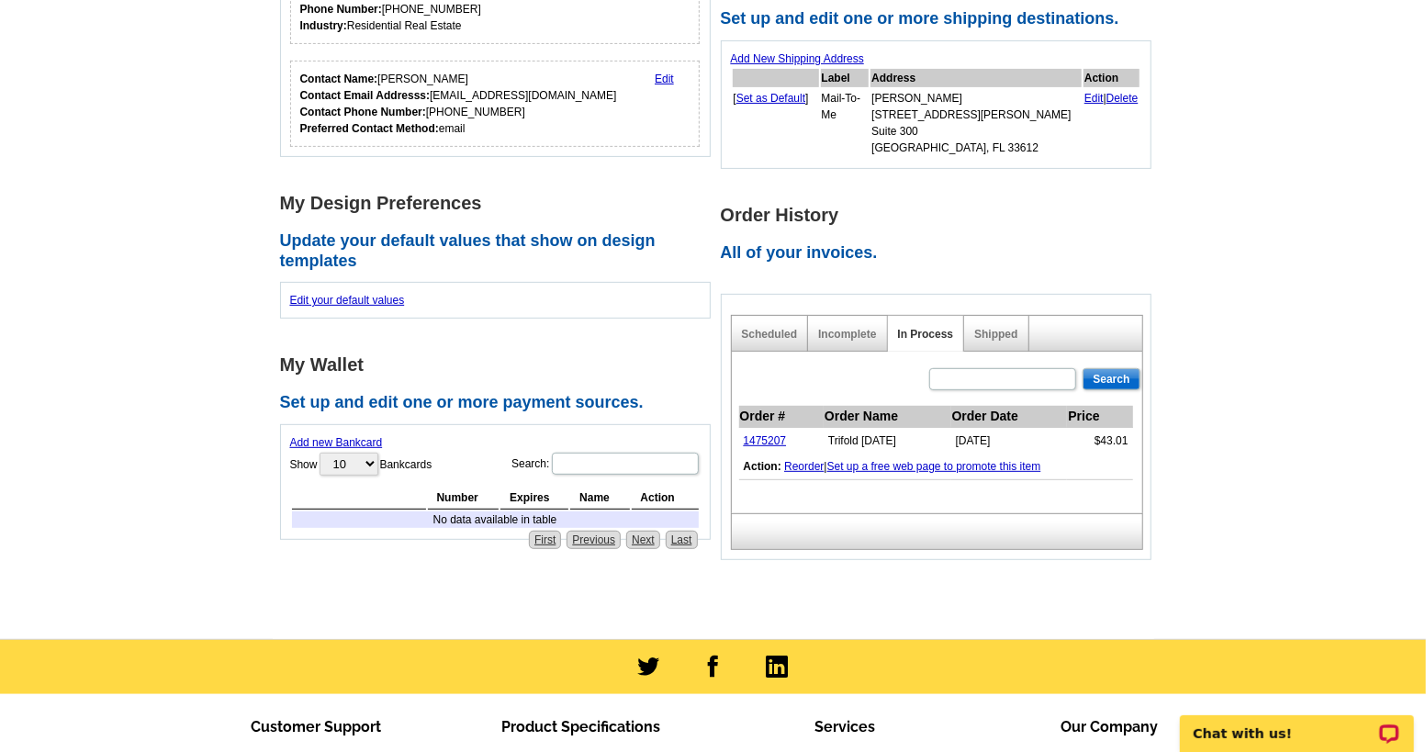
scroll to position [349, 0]
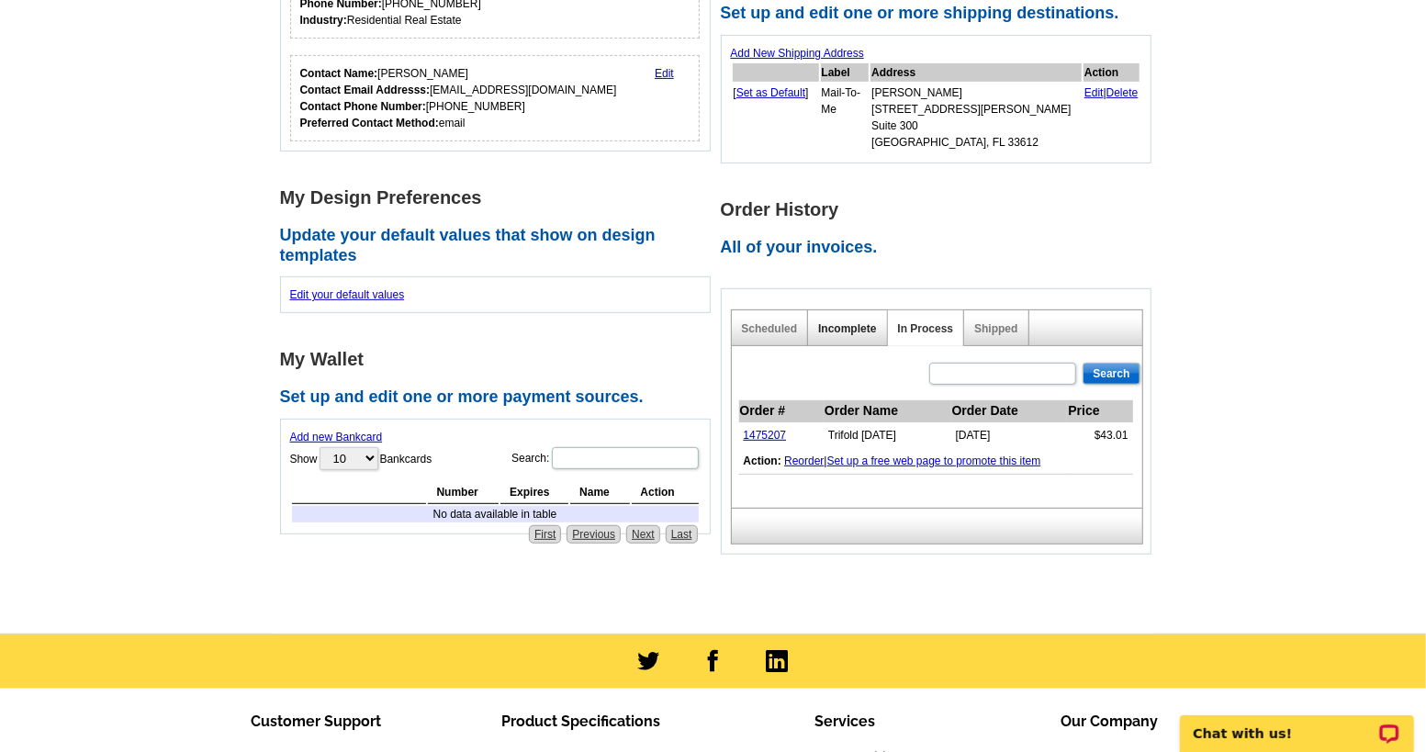
click at [833, 322] on link "Incomplete" at bounding box center [847, 328] width 58 height 13
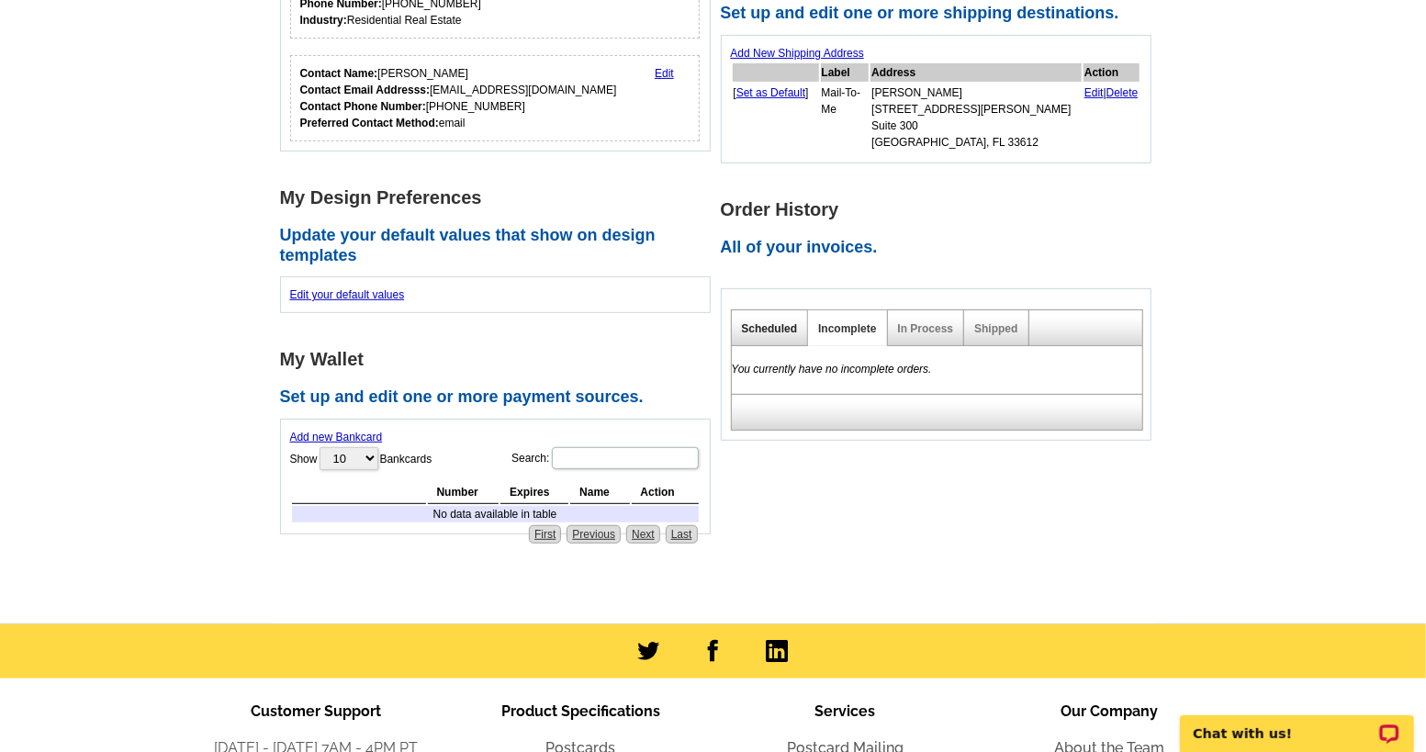
click at [768, 322] on link "Scheduled" at bounding box center [770, 328] width 56 height 13
click at [843, 322] on link "Incomplete" at bounding box center [847, 328] width 58 height 13
click at [917, 322] on link "In Process" at bounding box center [926, 328] width 56 height 13
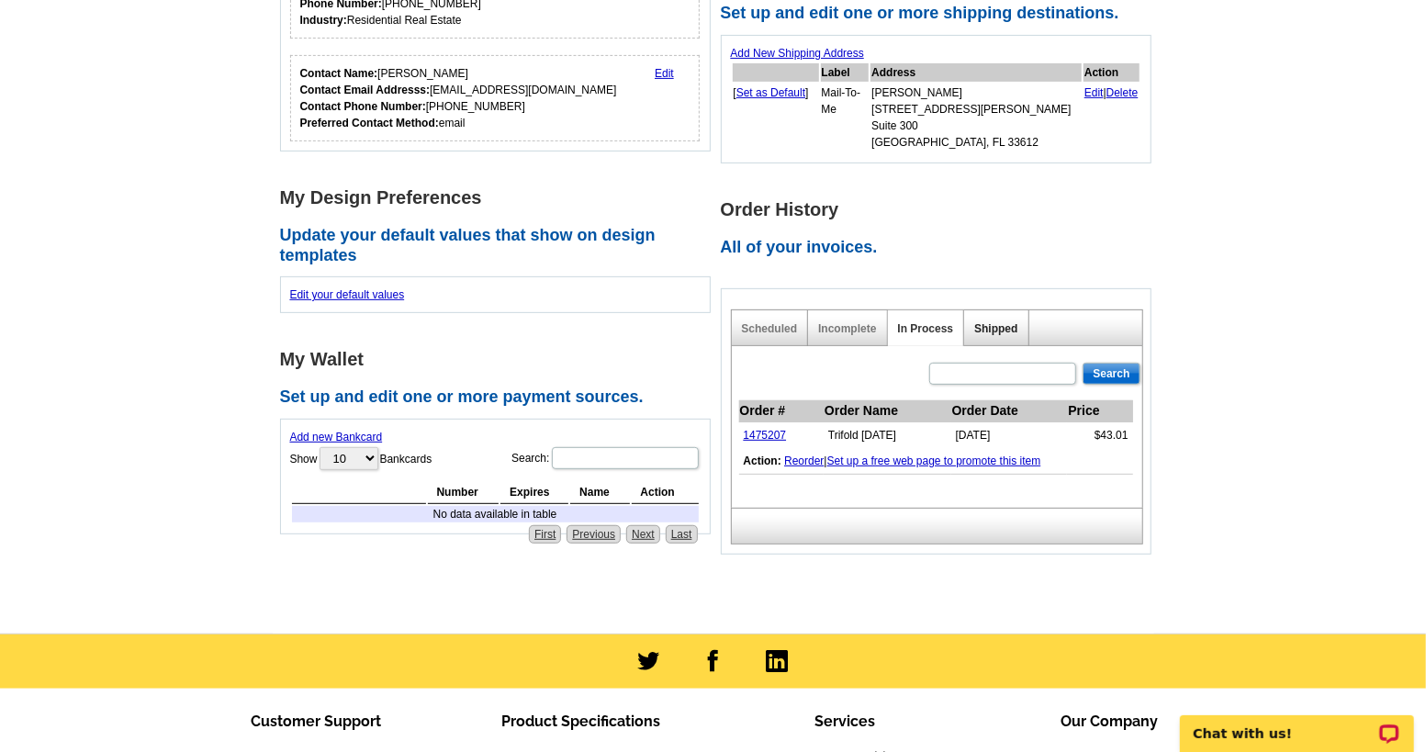
click at [988, 322] on link "Shipped" at bounding box center [995, 328] width 43 height 13
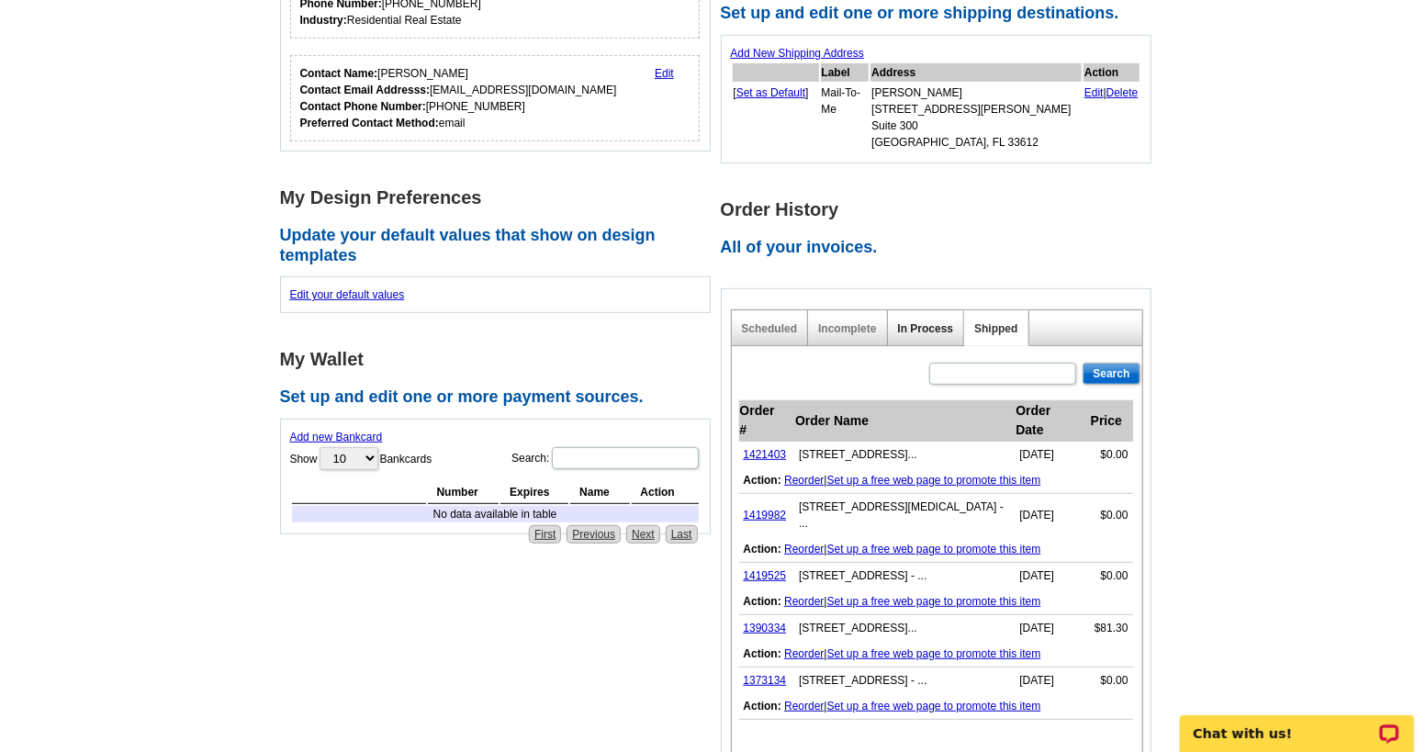
click at [915, 322] on link "In Process" at bounding box center [926, 328] width 56 height 13
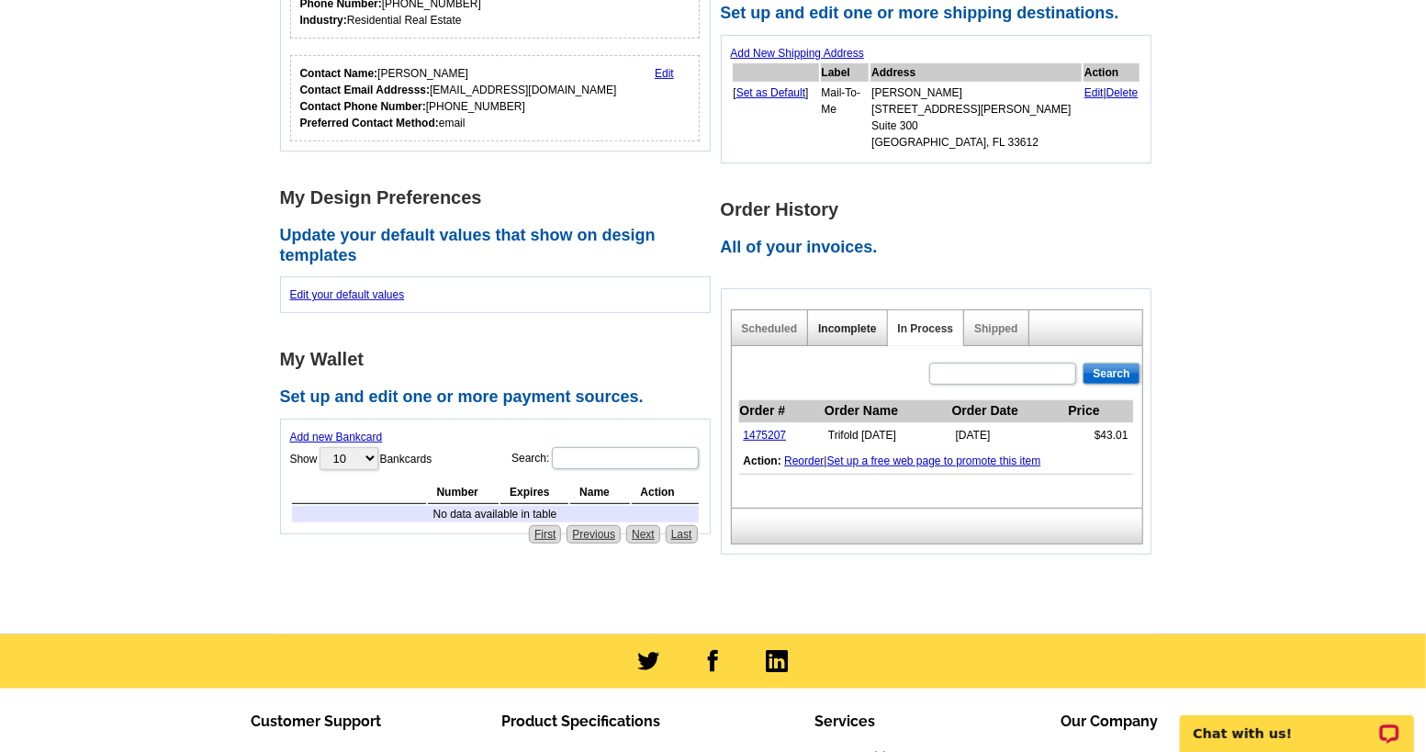
click at [839, 322] on link "Incomplete" at bounding box center [847, 328] width 58 height 13
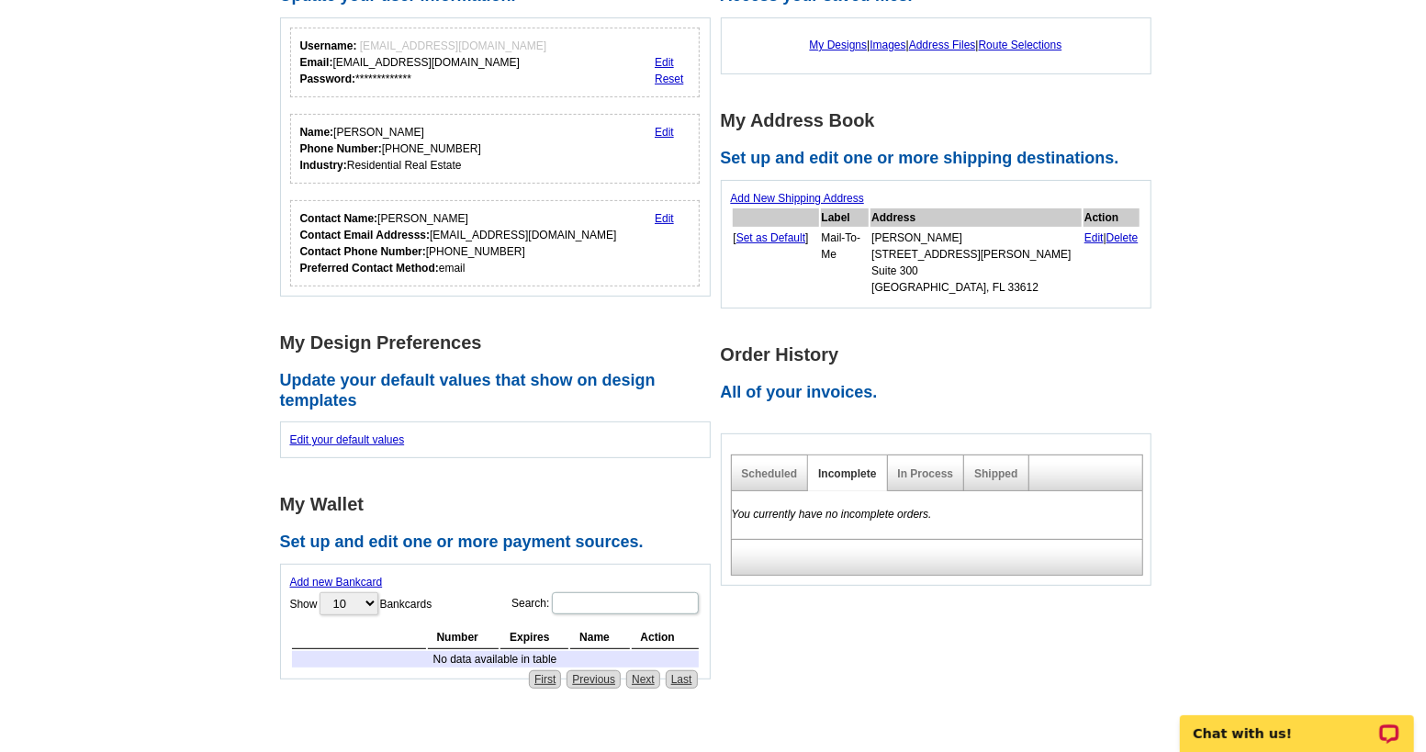
scroll to position [0, 0]
